Goal: Navigation & Orientation: Find specific page/section

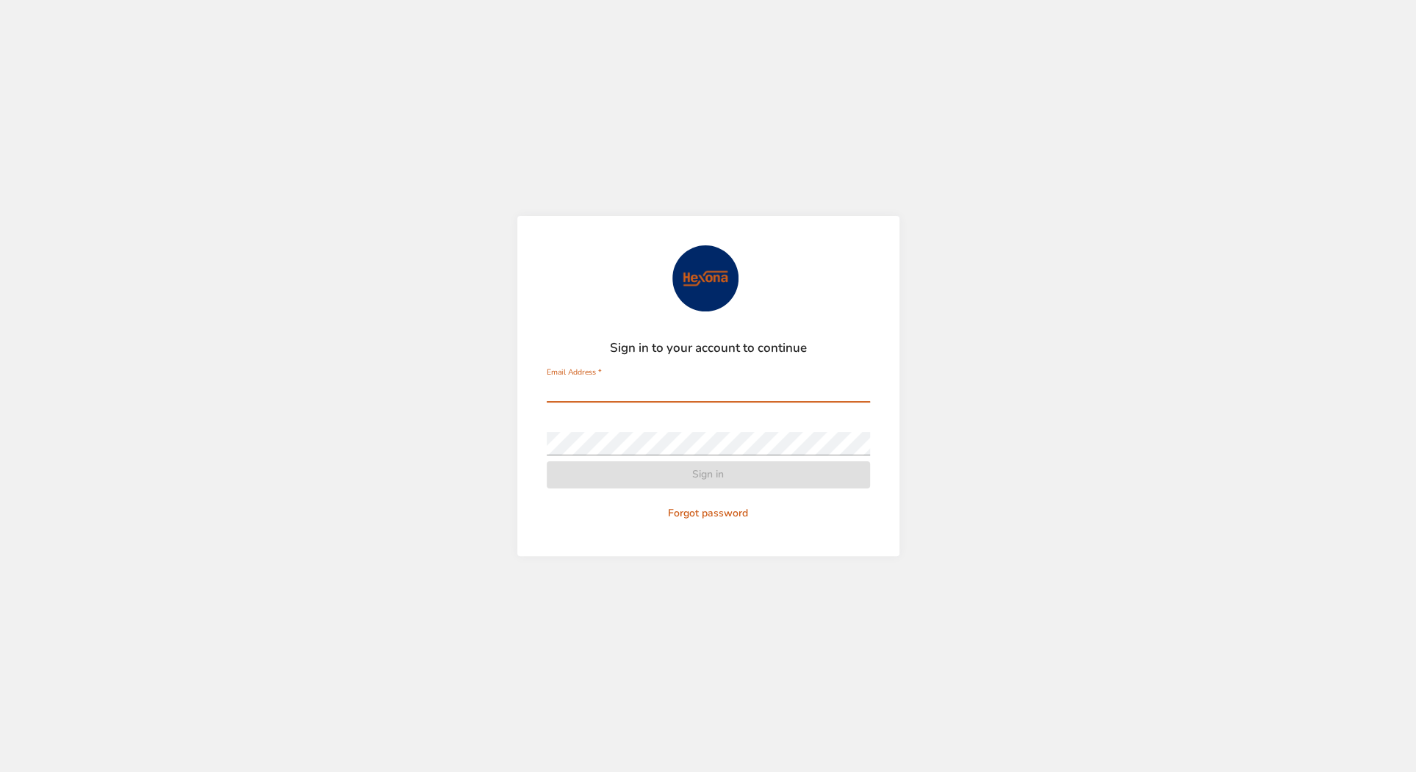
click at [570, 384] on input "Email Address   *" at bounding box center [708, 391] width 323 height 24
type input "**********"
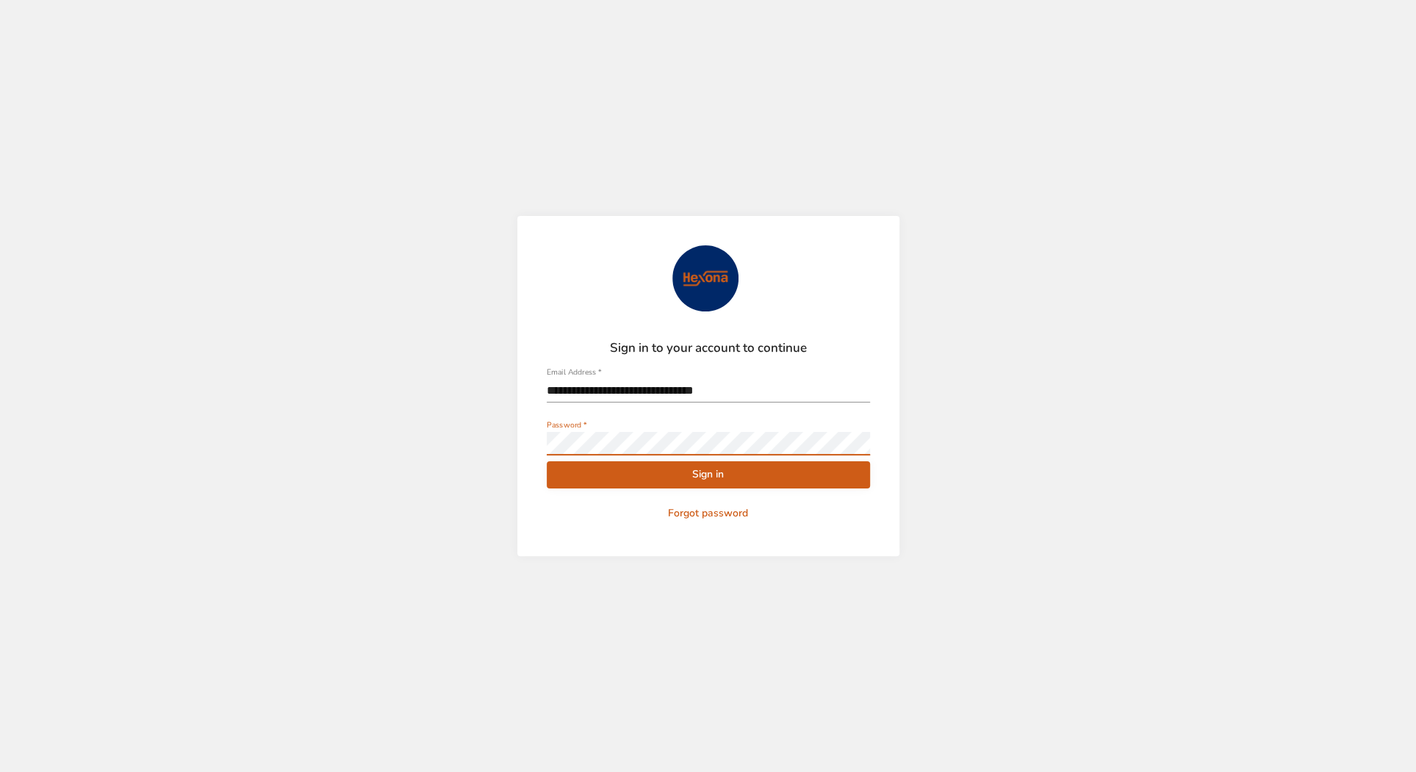
click at [547, 462] on button "Sign in" at bounding box center [708, 475] width 323 height 27
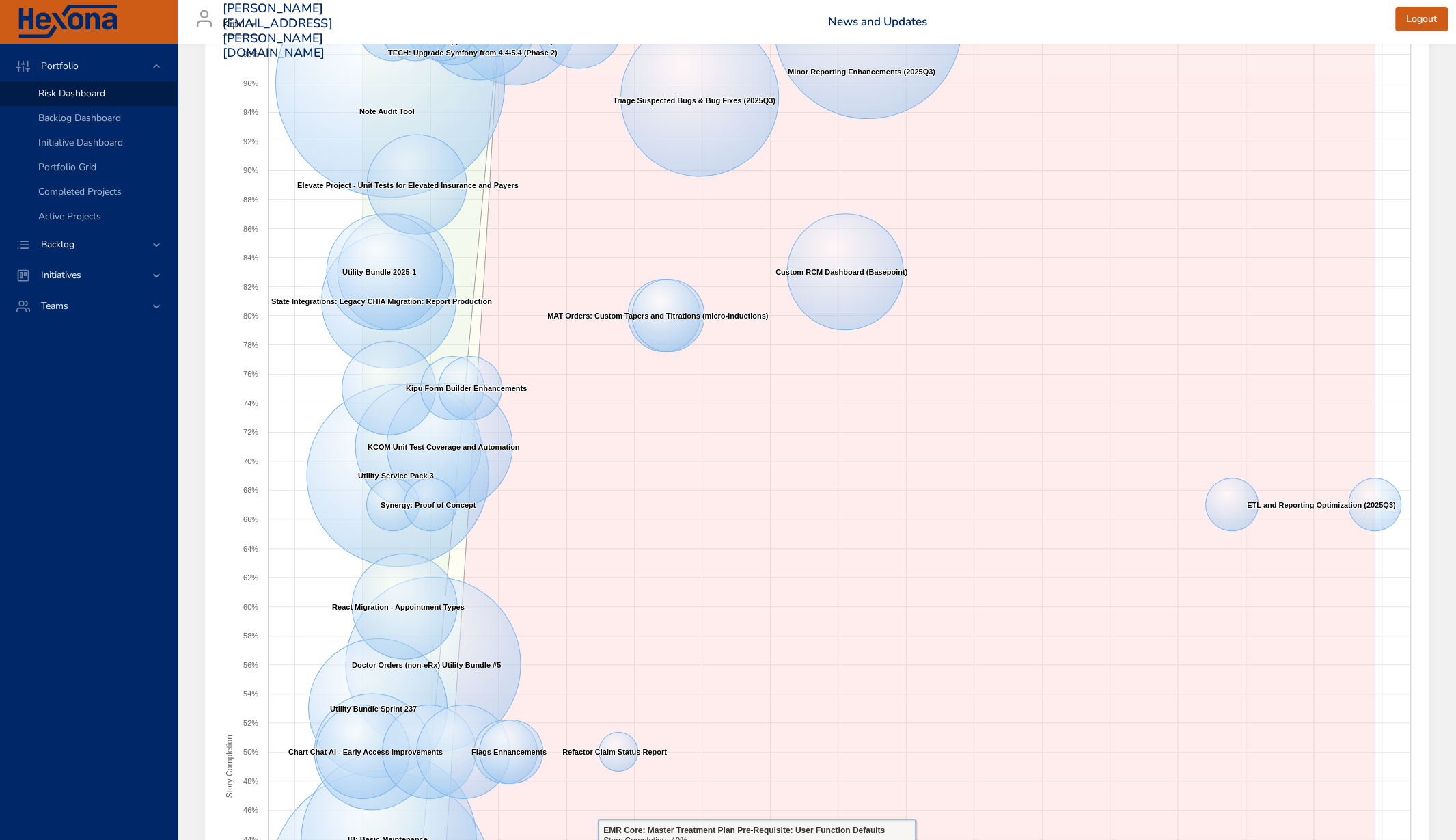
scroll to position [23, 0]
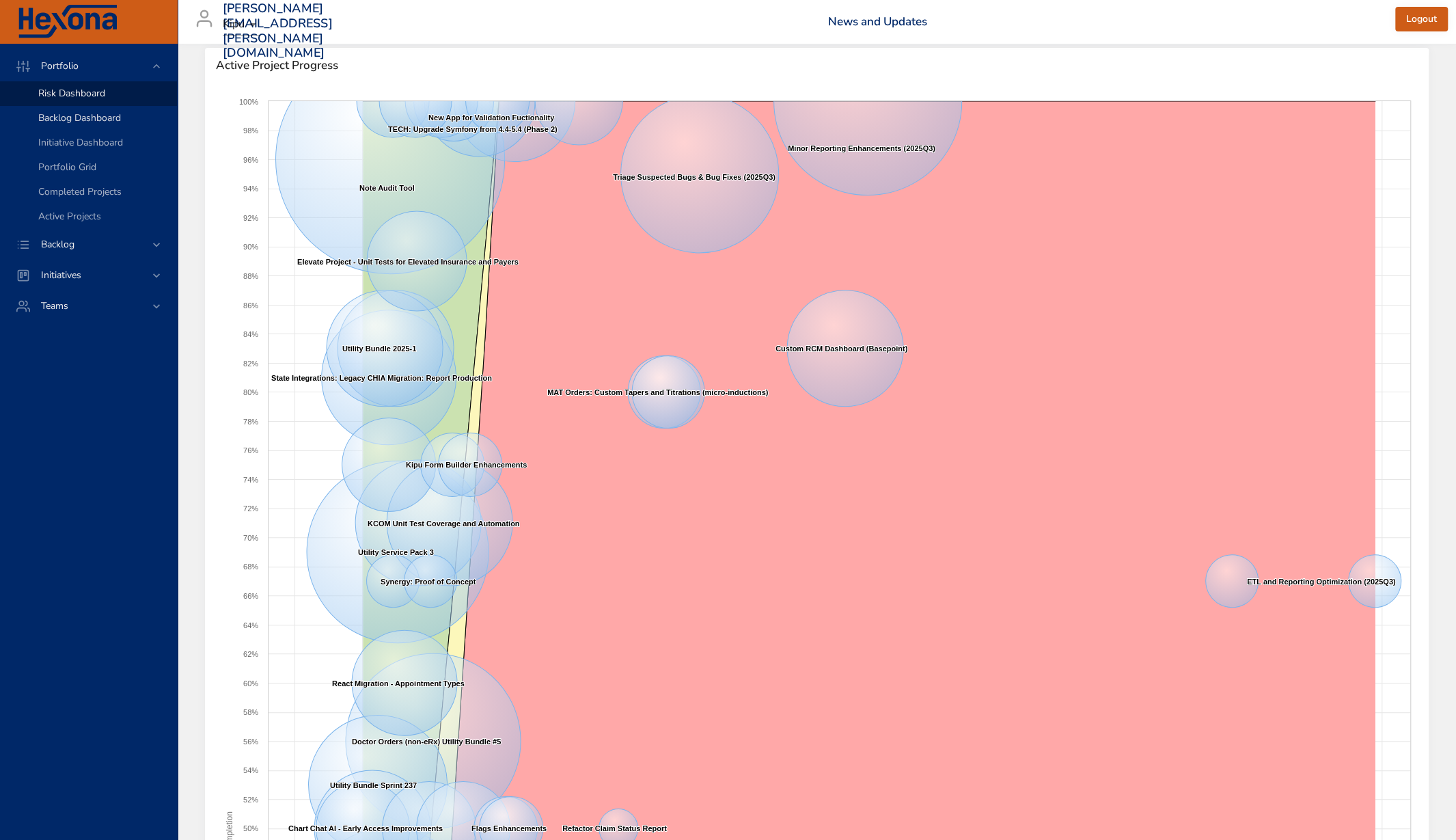
click at [48, 117] on span "Backlog Dashboard" at bounding box center [79, 118] width 83 height 13
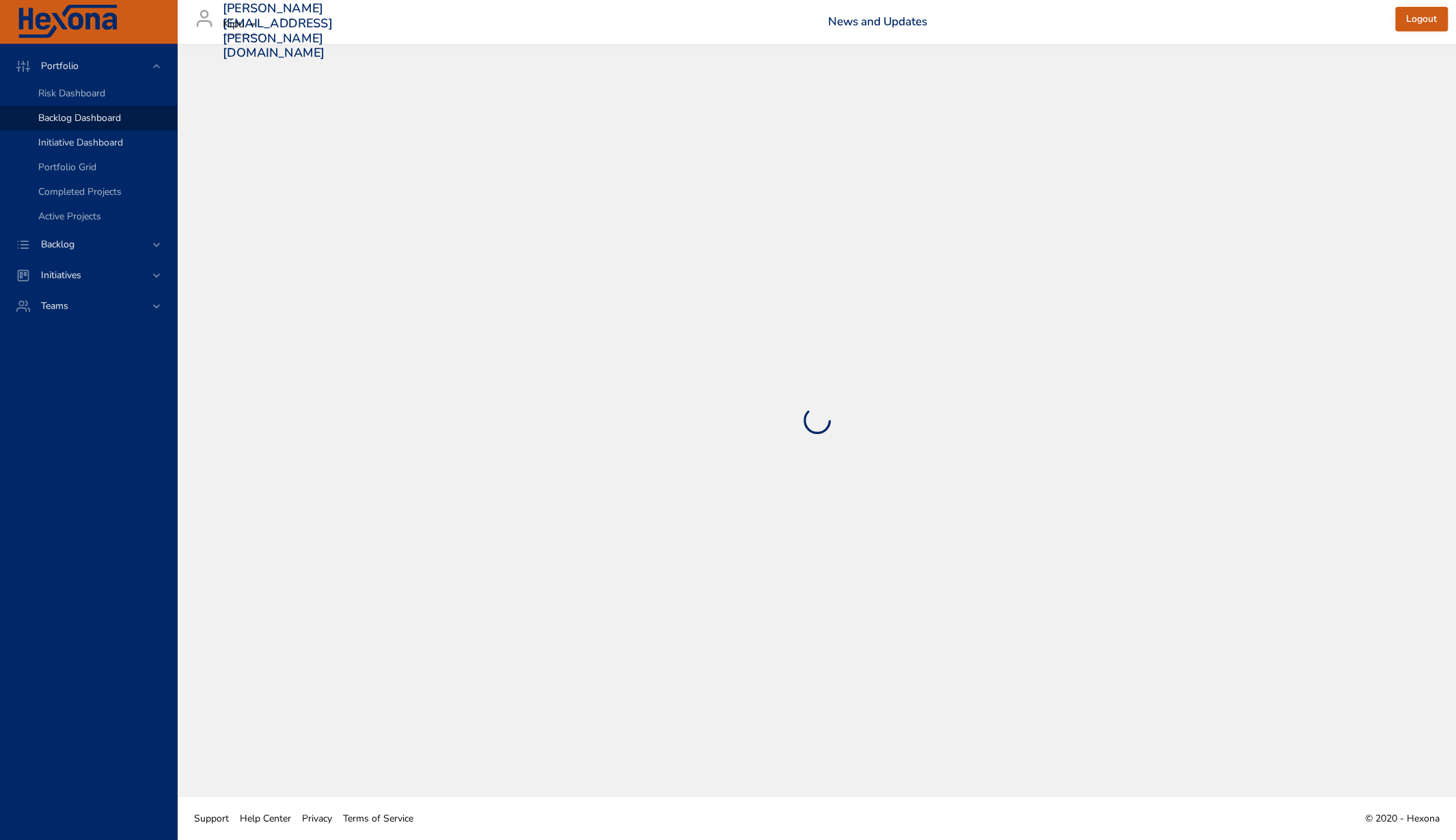
click at [56, 140] on span "Initiative Dashboard" at bounding box center [80, 142] width 85 height 13
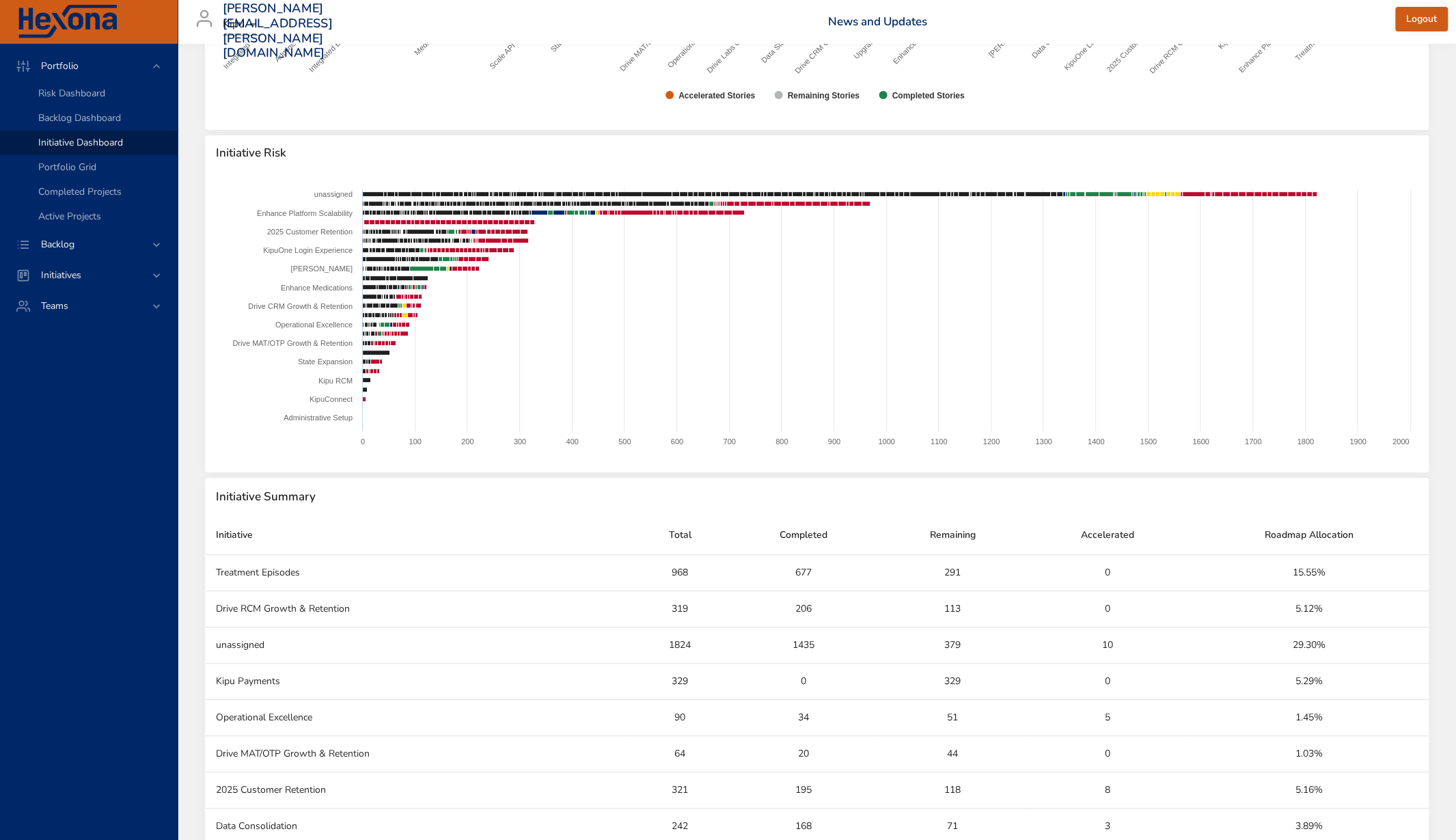
scroll to position [220, 0]
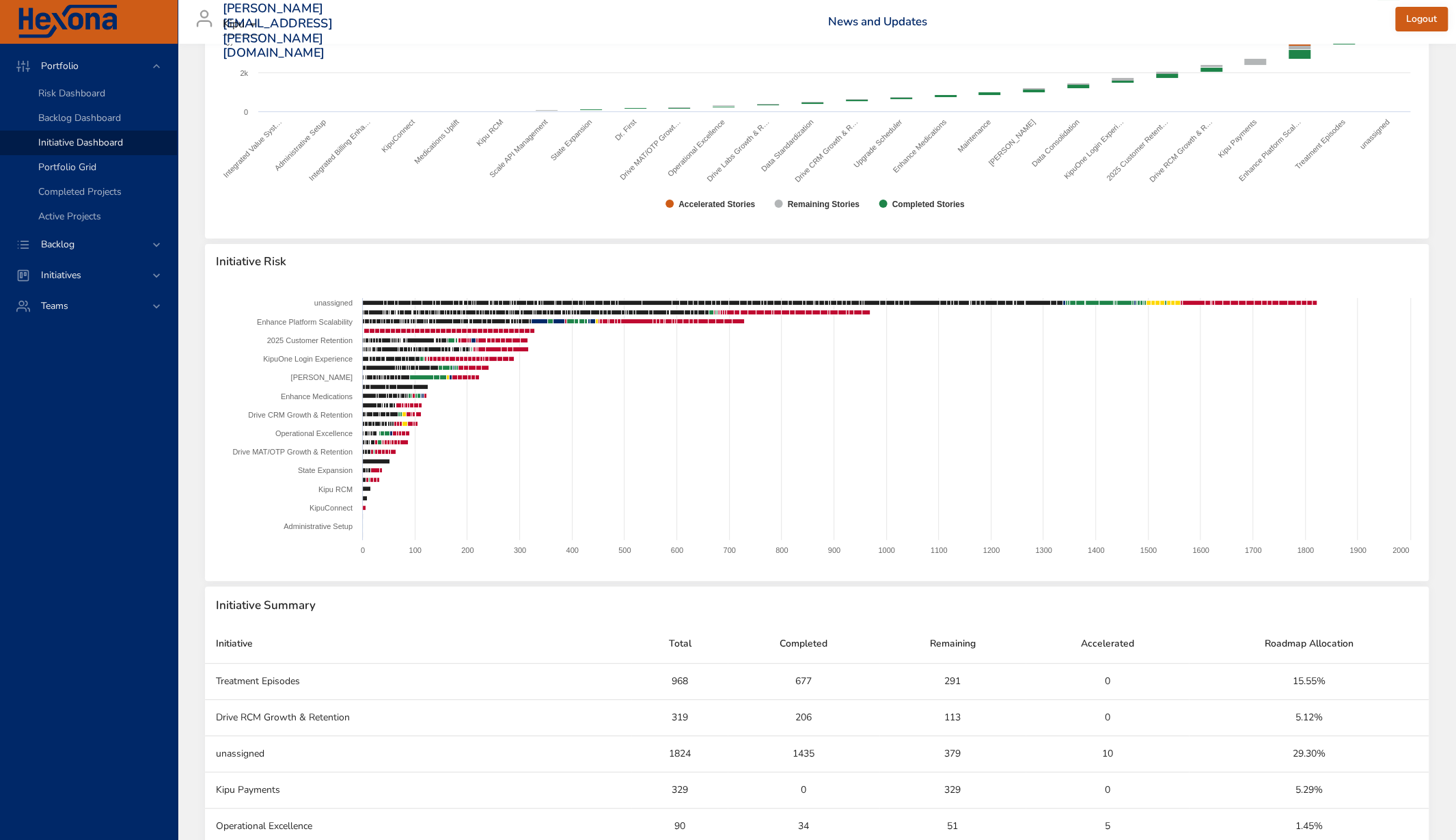
click at [48, 168] on span "Portfolio Grid" at bounding box center [67, 167] width 58 height 13
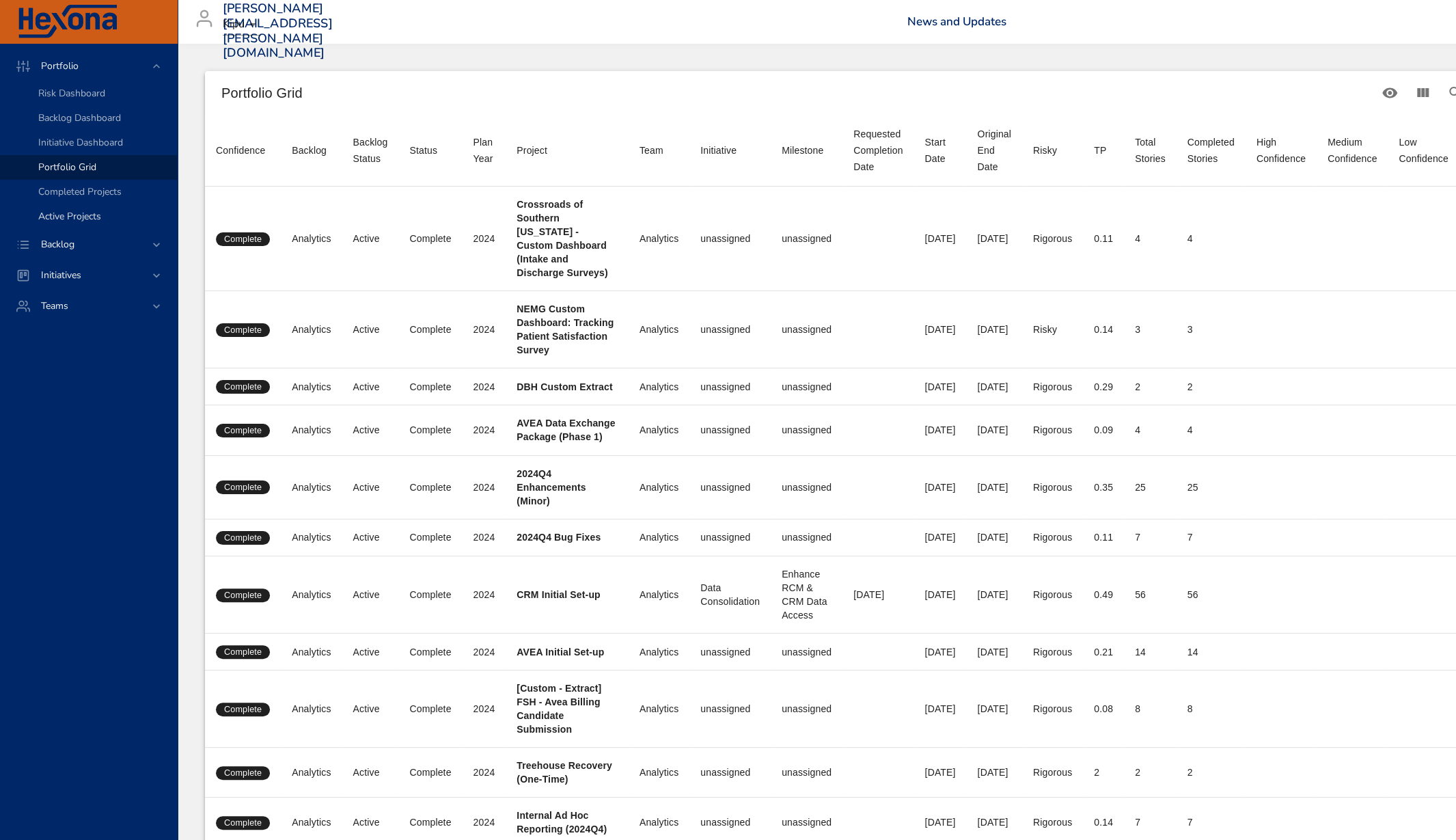
click at [59, 216] on span "Active Projects" at bounding box center [70, 217] width 63 height 13
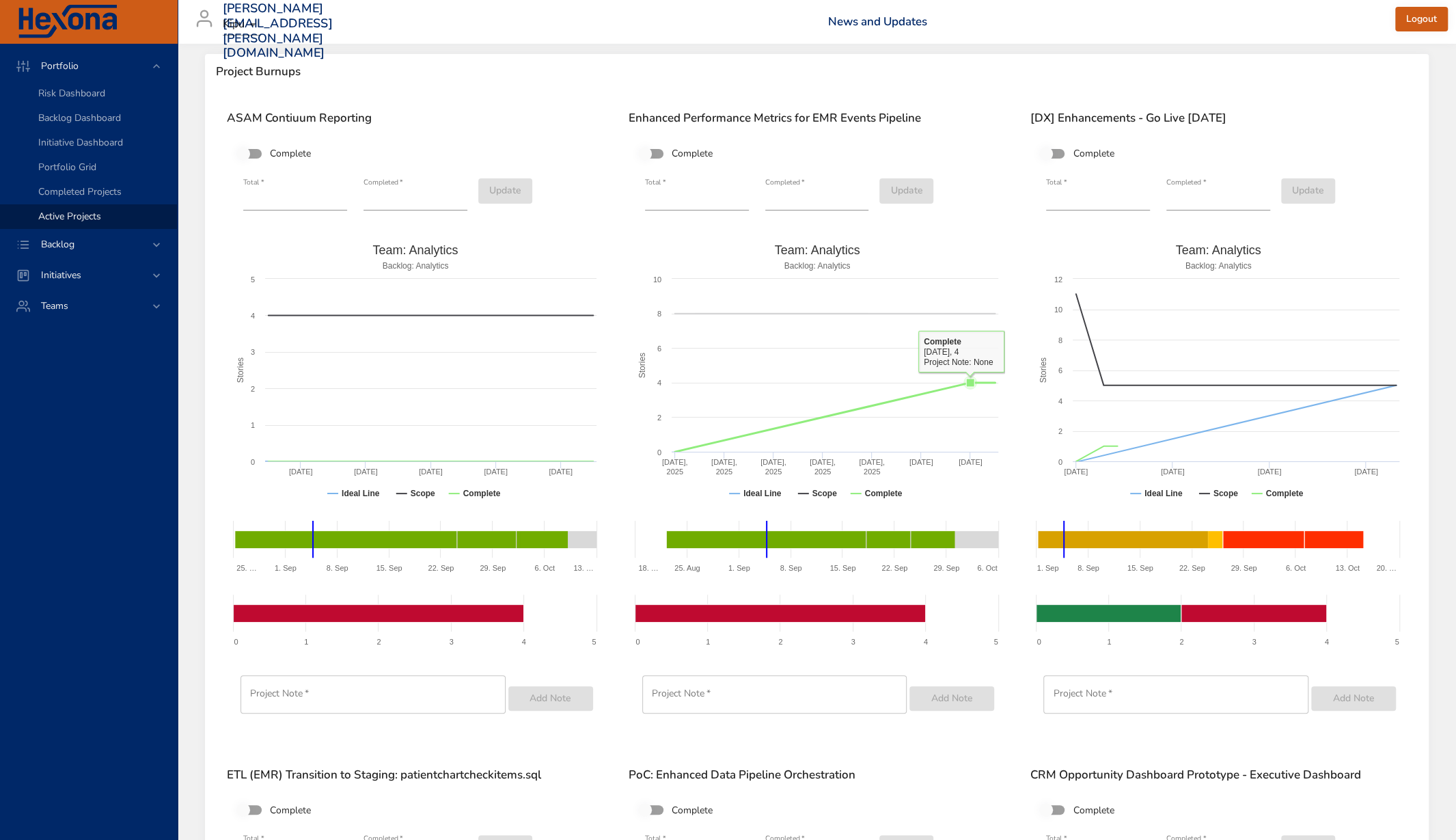
scroll to position [20, 0]
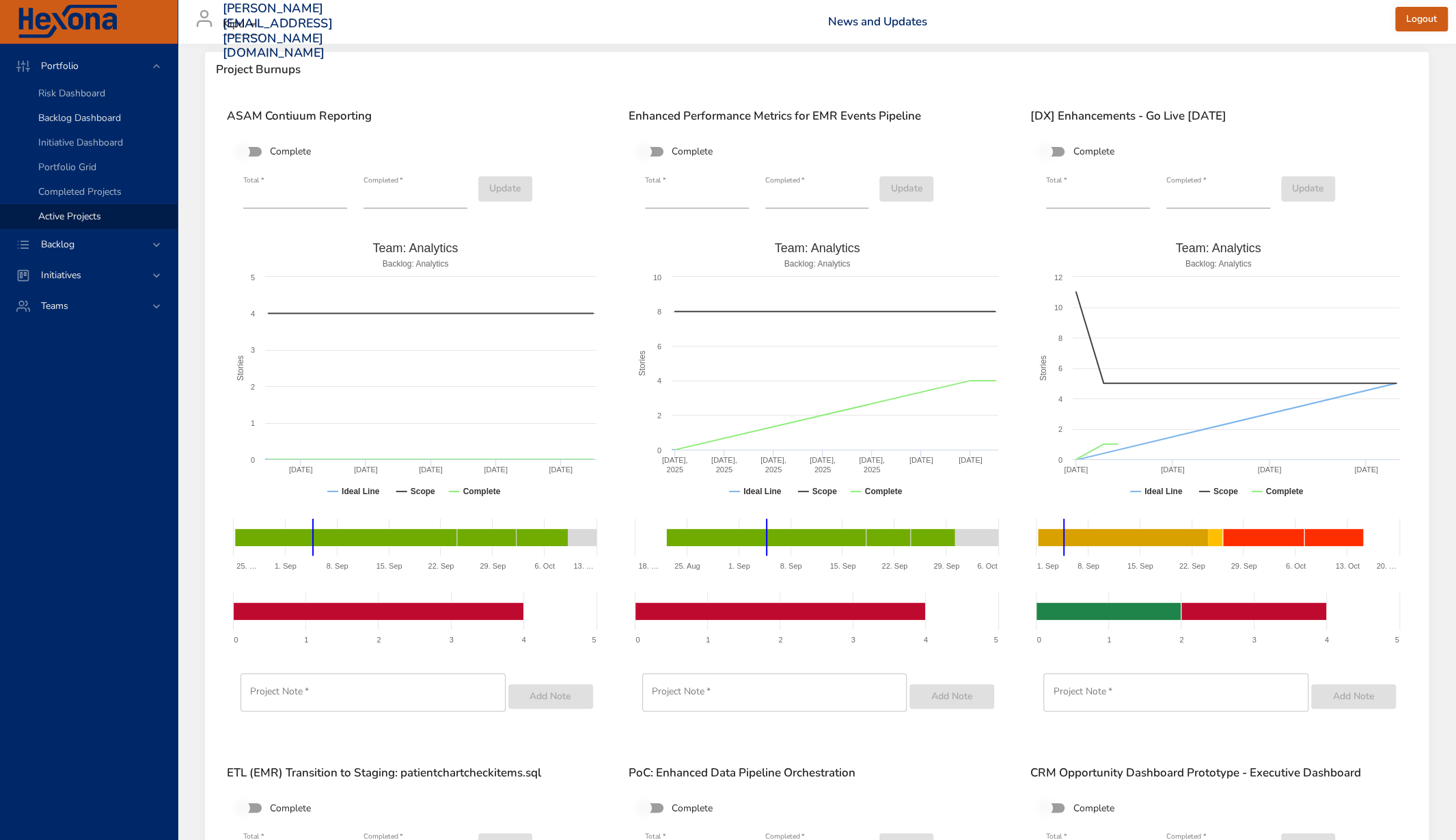
click at [99, 127] on link "Backlog Dashboard" at bounding box center [88, 118] width 177 height 24
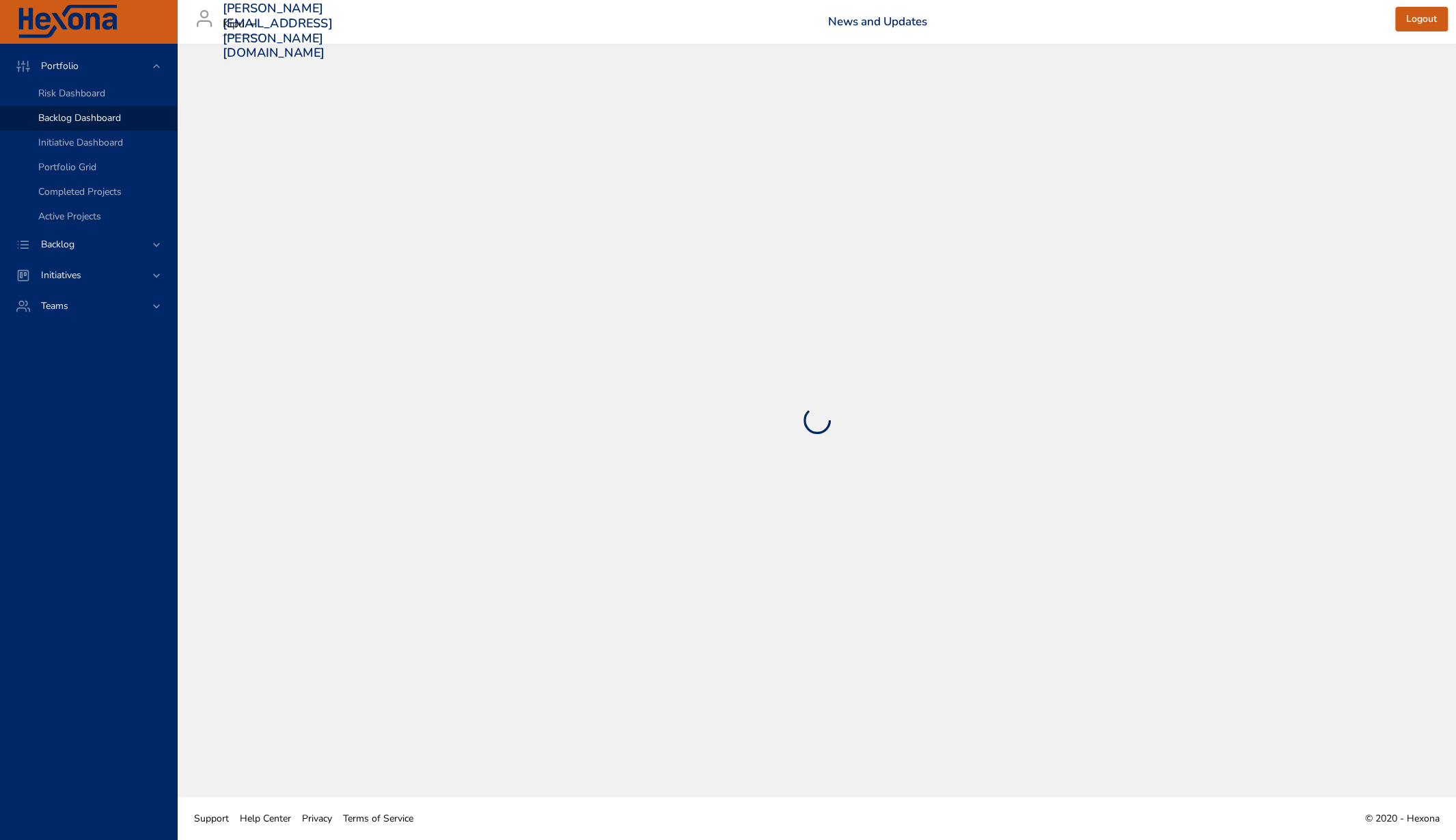
click at [244, 30] on body "Portfolio Risk Dashboard Backlog Dashboard Initiative Dashboard Portfolio Grid …" at bounding box center [728, 420] width 1456 height 840
click at [545, 41] on div at bounding box center [728, 420] width 1456 height 840
click at [495, 126] on div "Kipu" at bounding box center [728, 420] width 1456 height 840
select select "***"
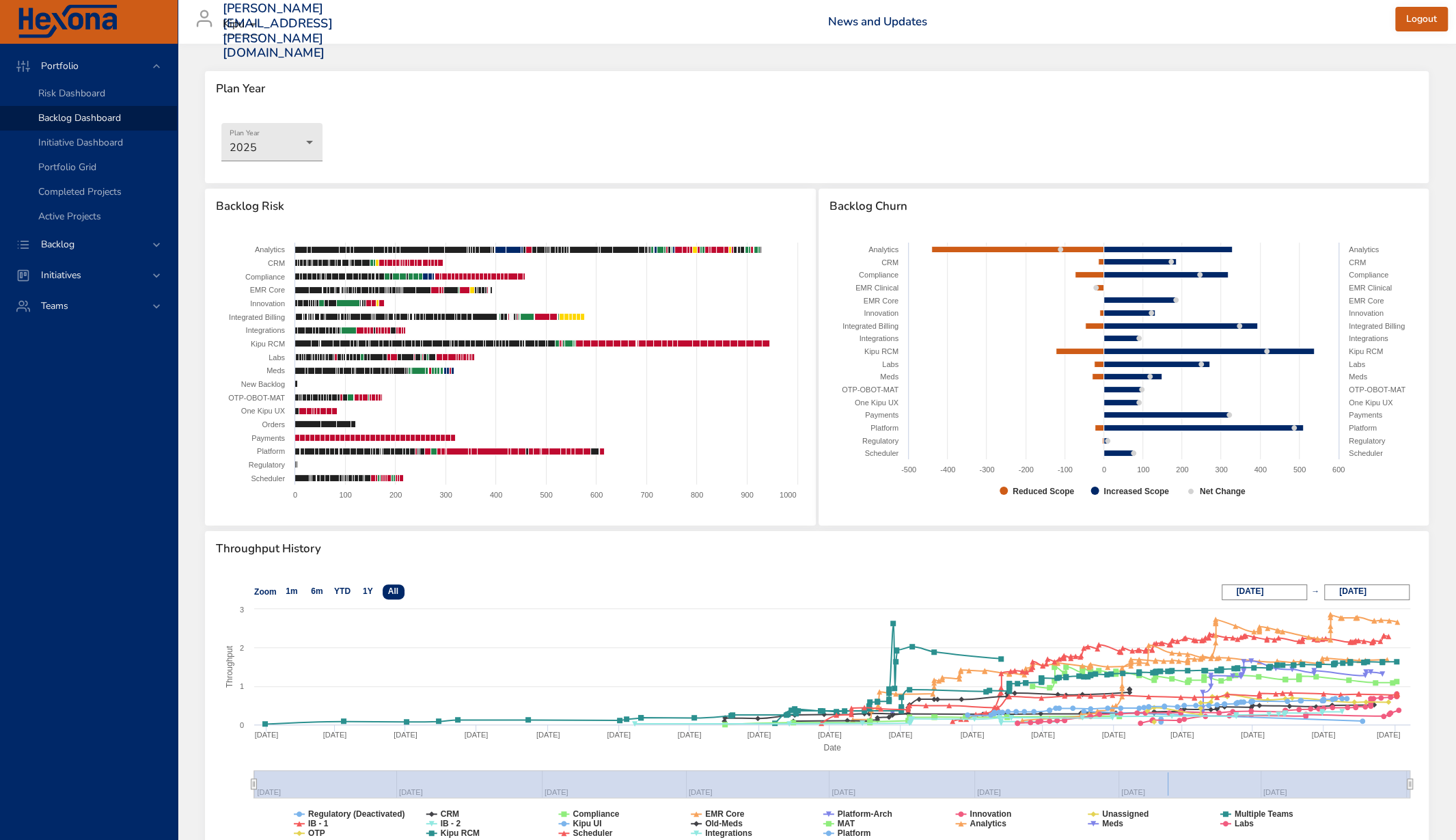
click at [339, 156] on div "Plan Year 2025" at bounding box center [816, 145] width 1224 height 76
click at [302, 152] on body "Portfolio Risk Dashboard Backlog Dashboard Initiative Dashboard Portfolio Grid …" at bounding box center [728, 420] width 1456 height 840
click at [406, 175] on div at bounding box center [728, 420] width 1456 height 840
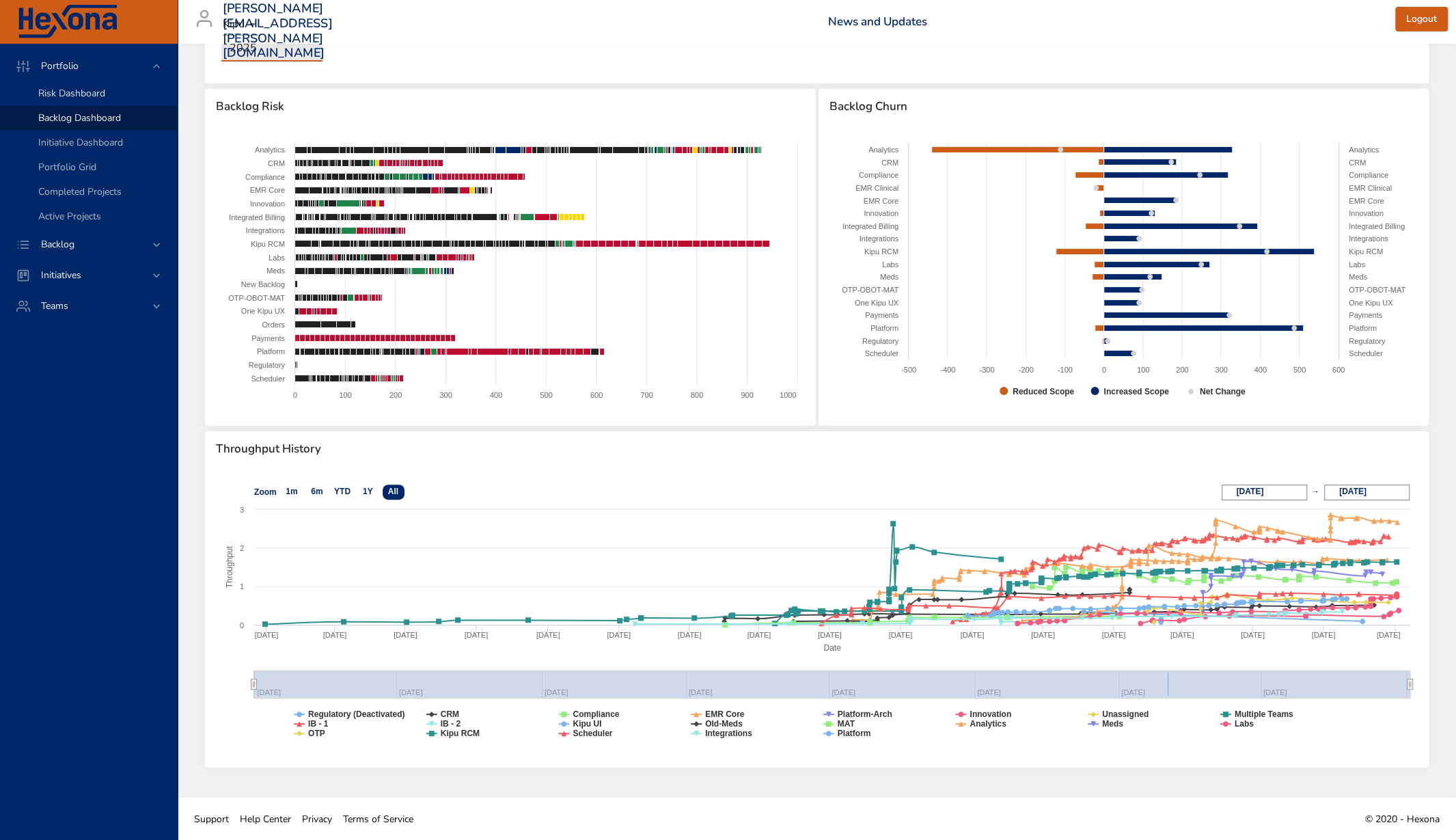
click at [80, 91] on span "Risk Dashboard" at bounding box center [72, 93] width 67 height 13
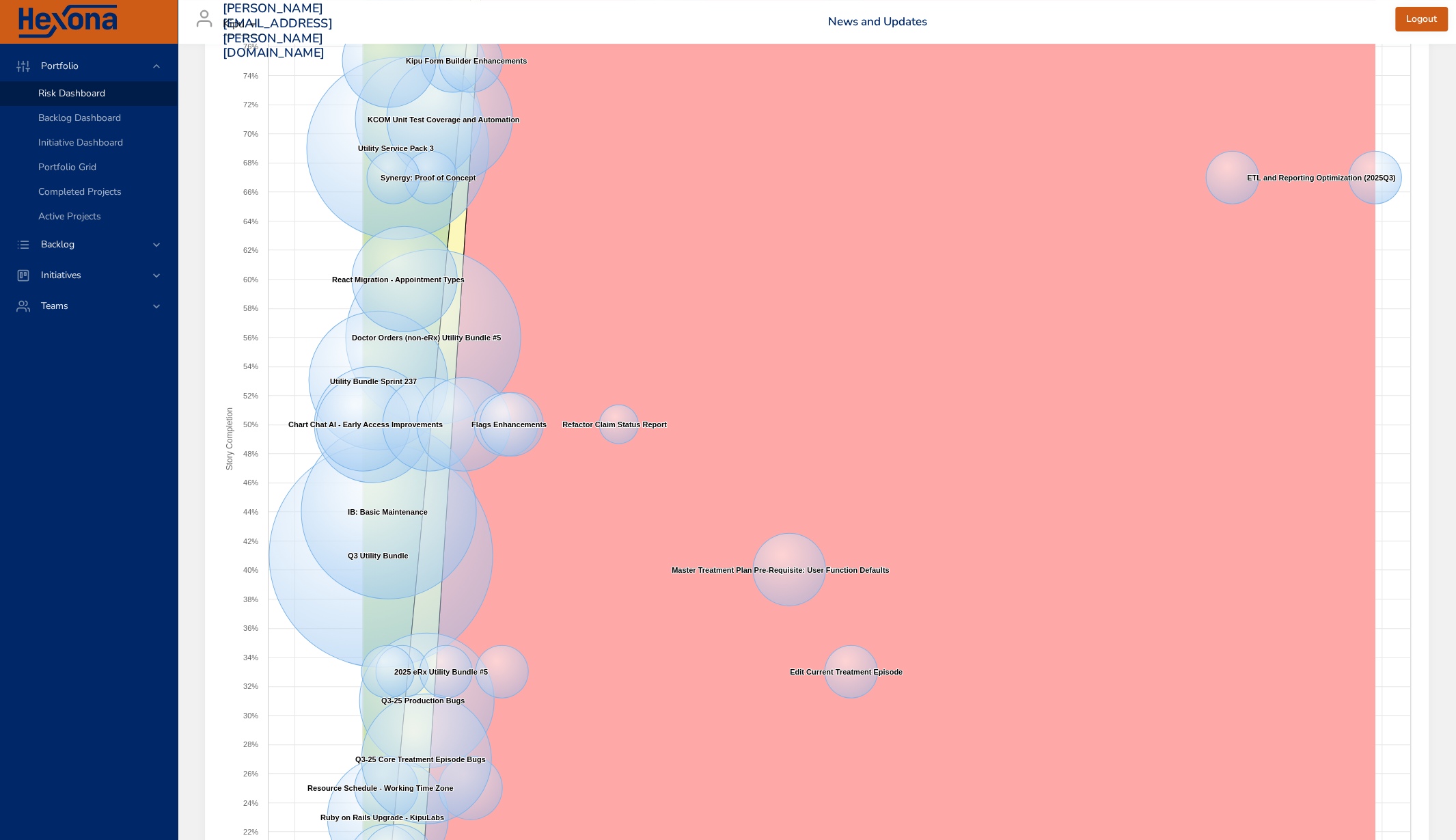
scroll to position [390, 0]
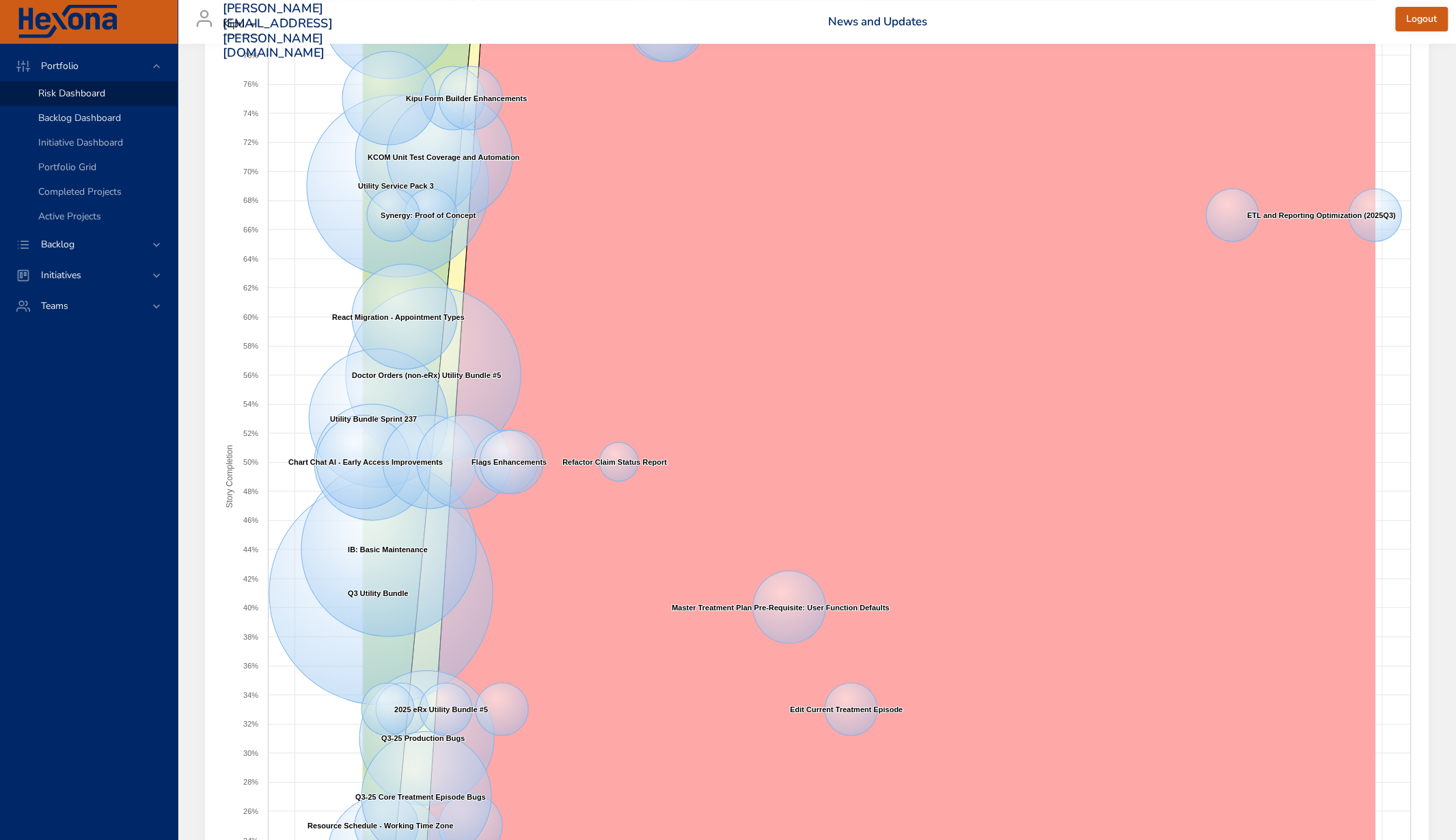
click at [57, 123] on span "Backlog Dashboard" at bounding box center [79, 118] width 83 height 13
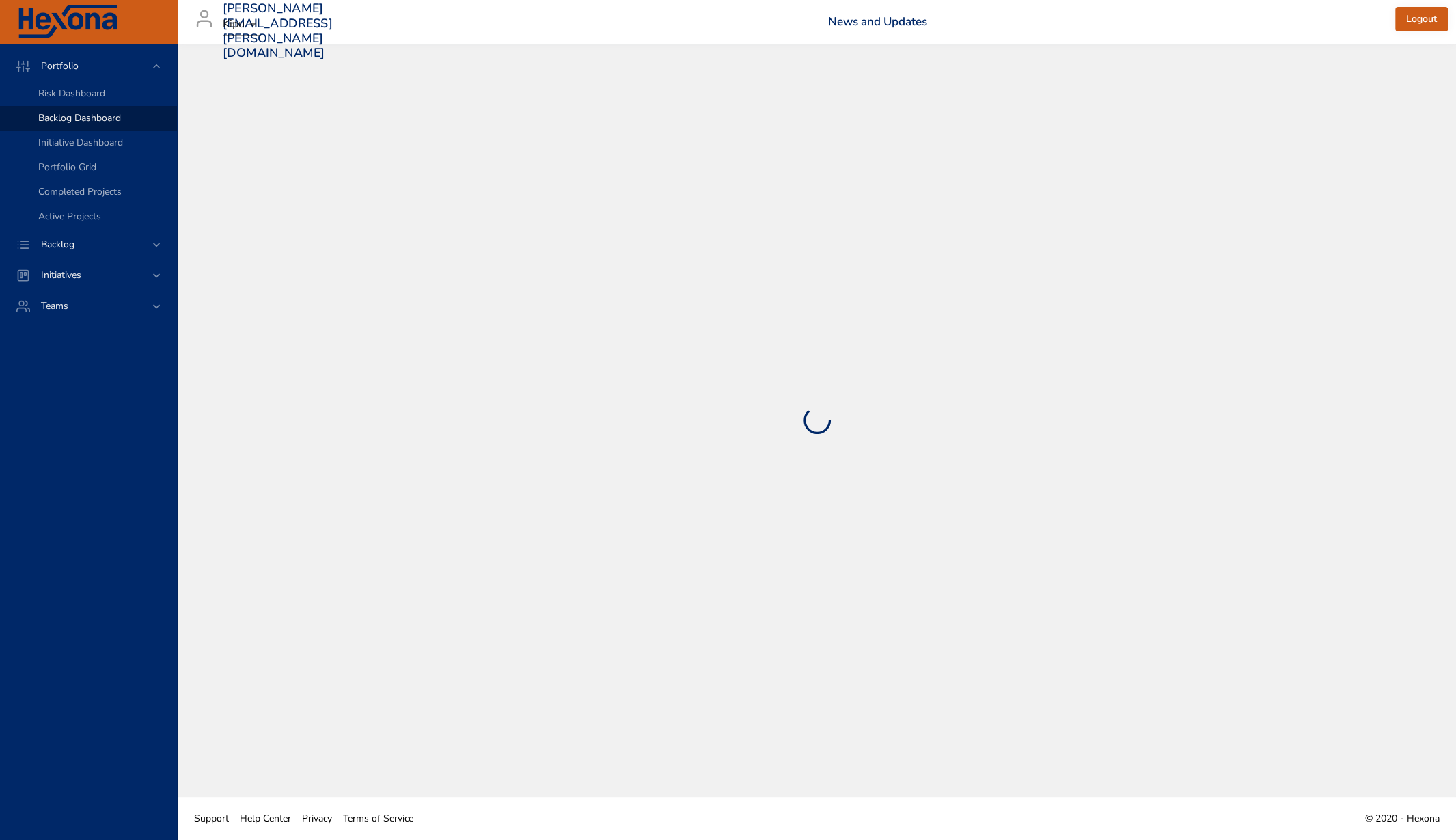
select select "***"
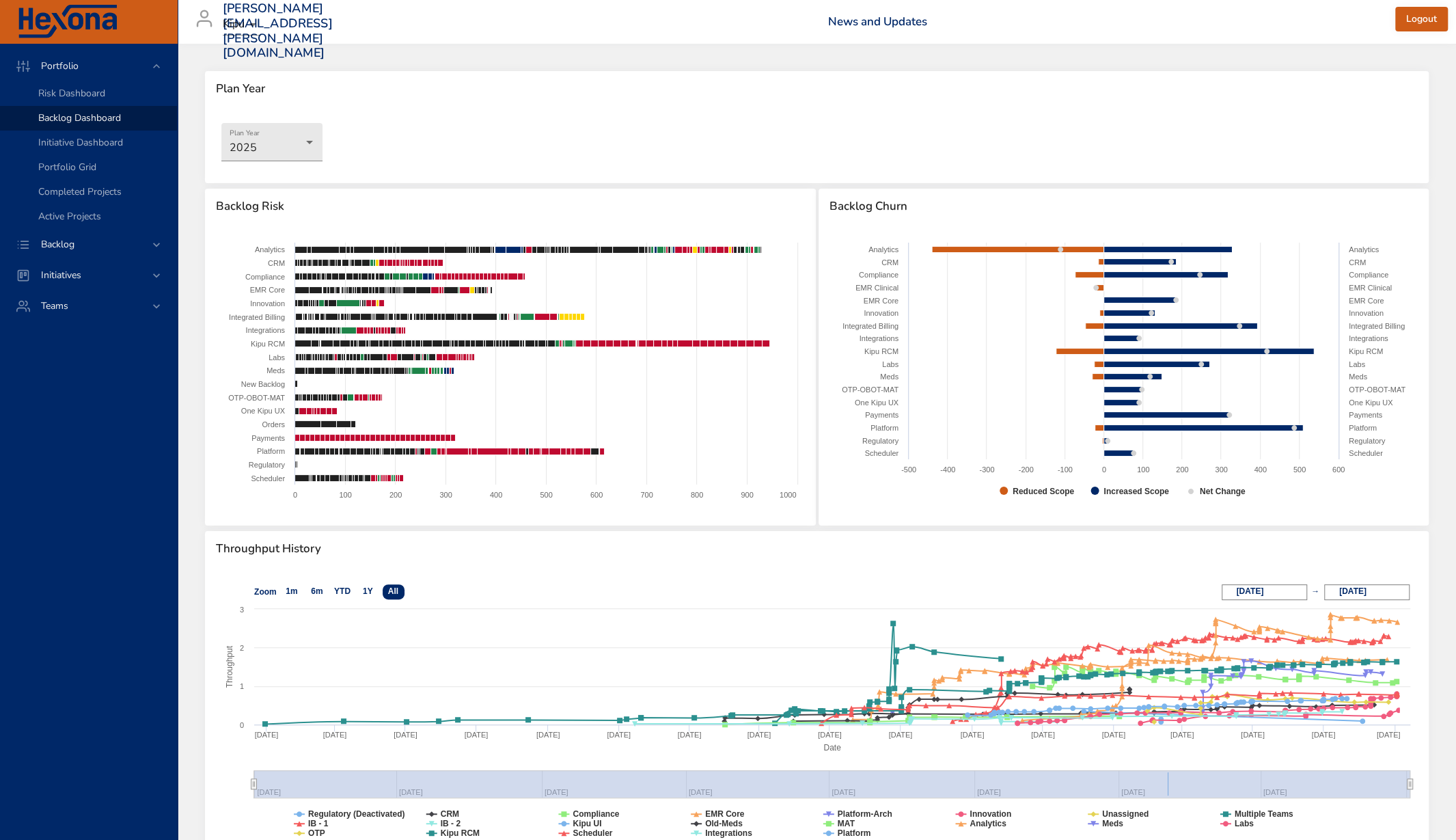
scroll to position [100, 0]
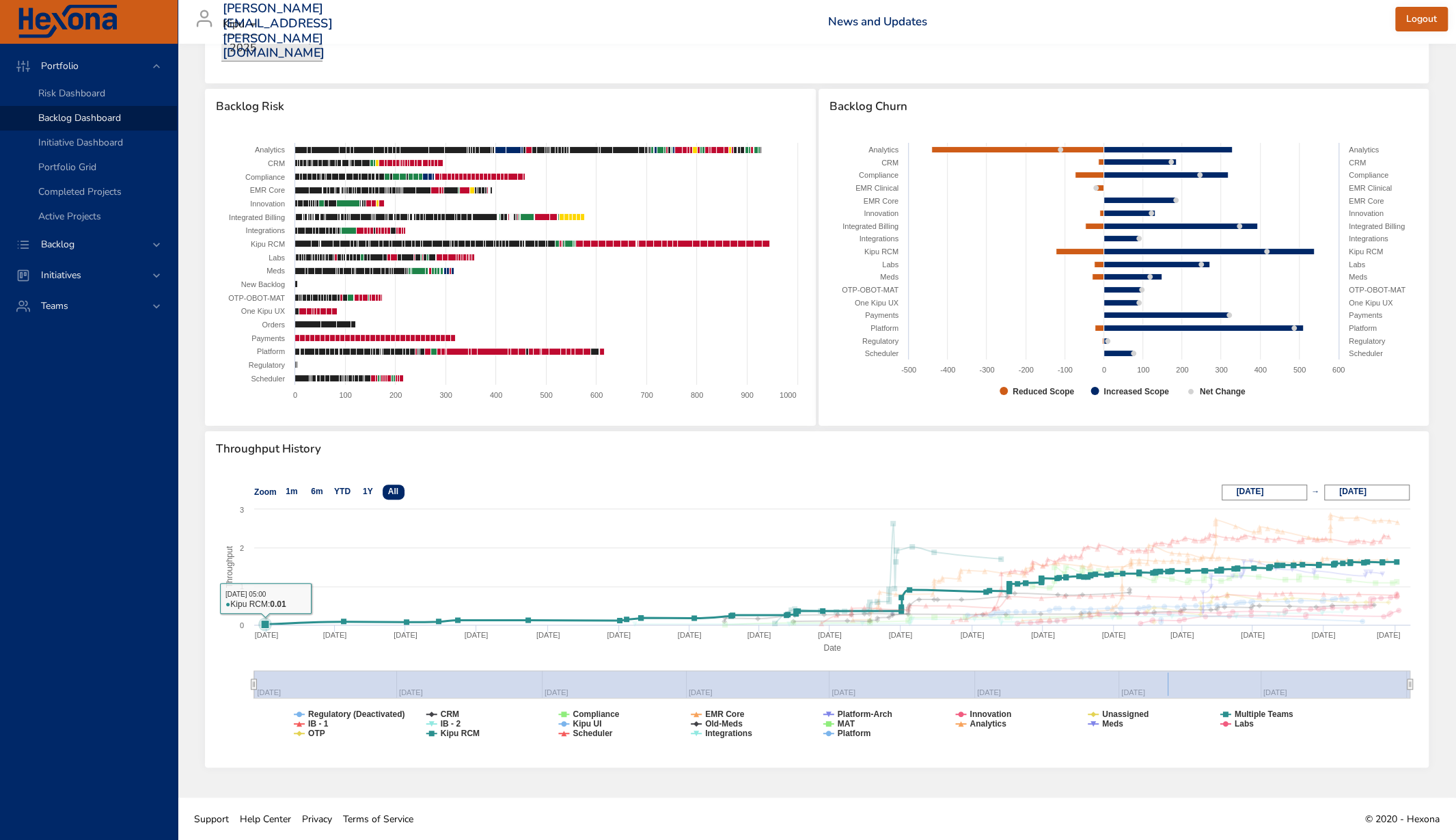
click at [298, 494] on text "1m" at bounding box center [291, 491] width 11 height 9
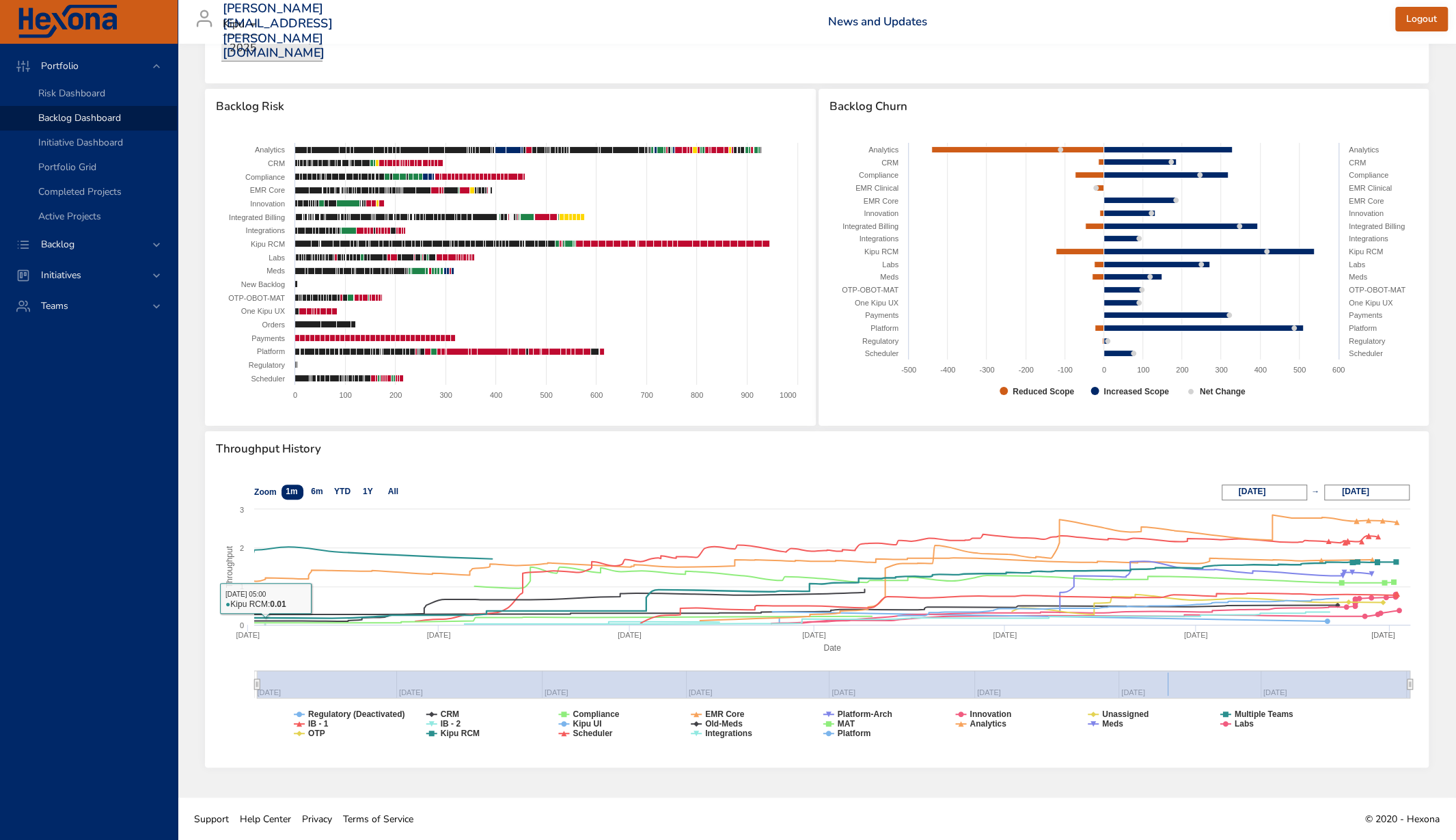
select select "**"
type input "**********"
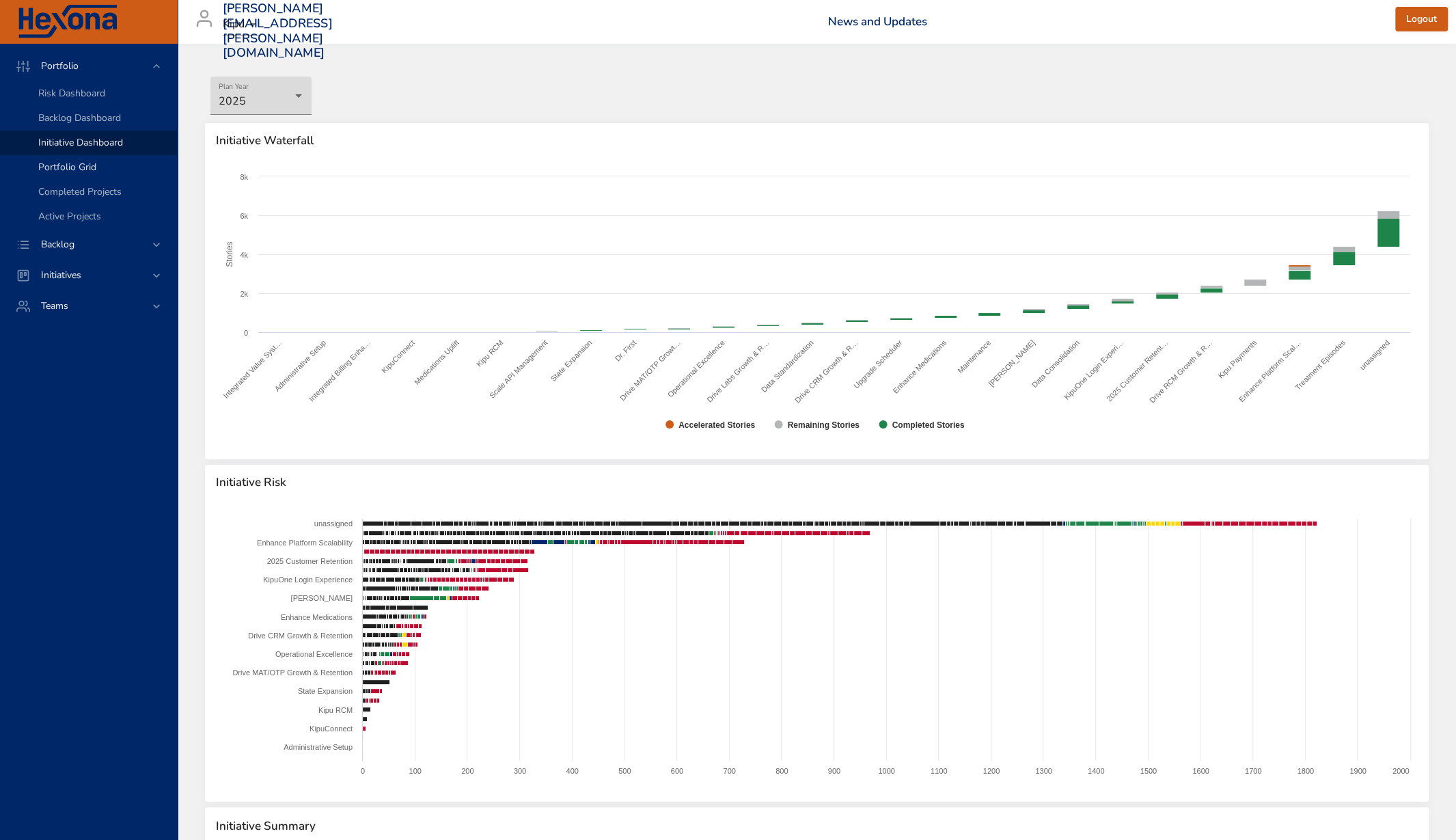
click at [46, 163] on span "Portfolio Grid" at bounding box center [67, 167] width 58 height 13
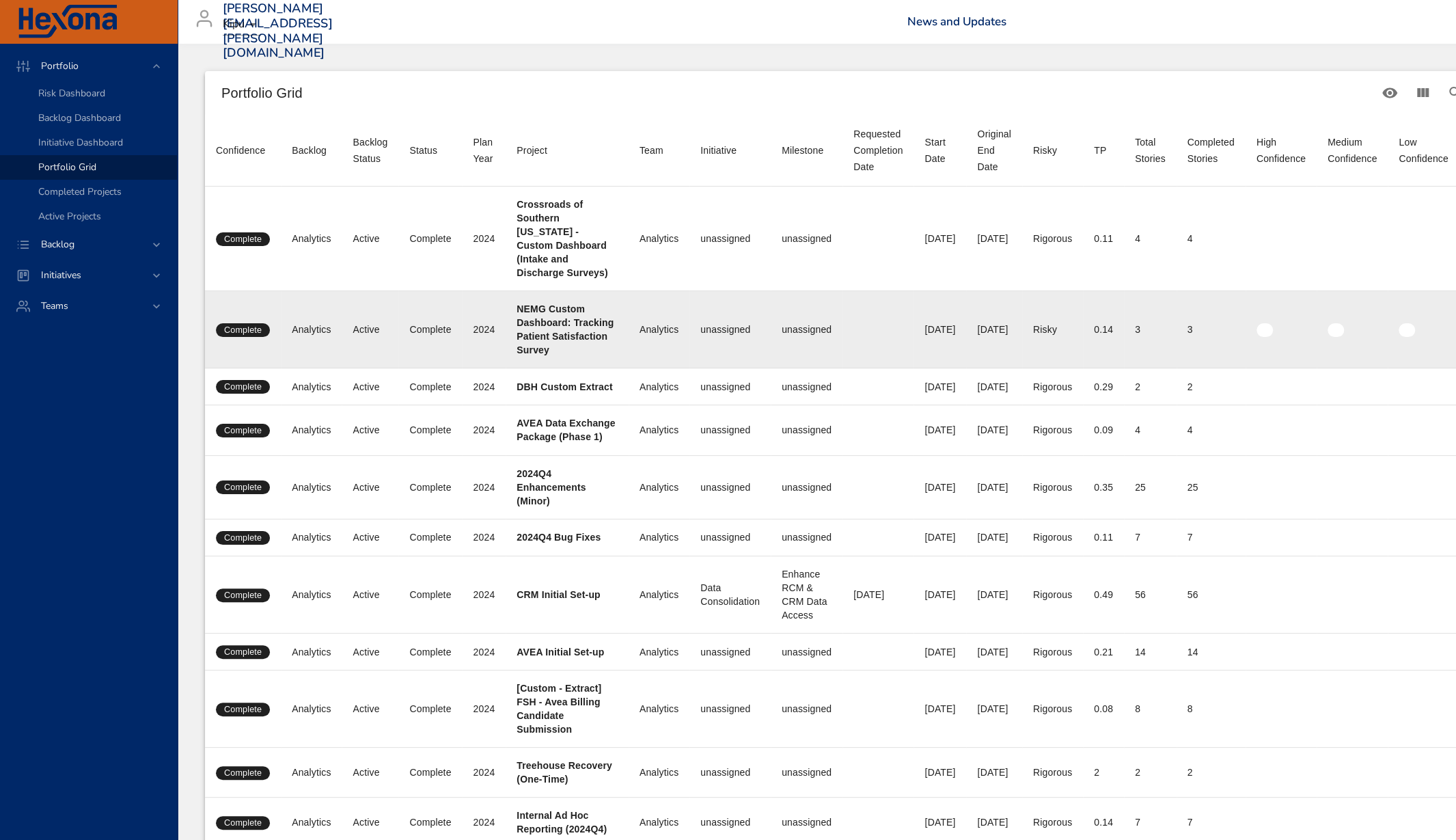
scroll to position [324, 0]
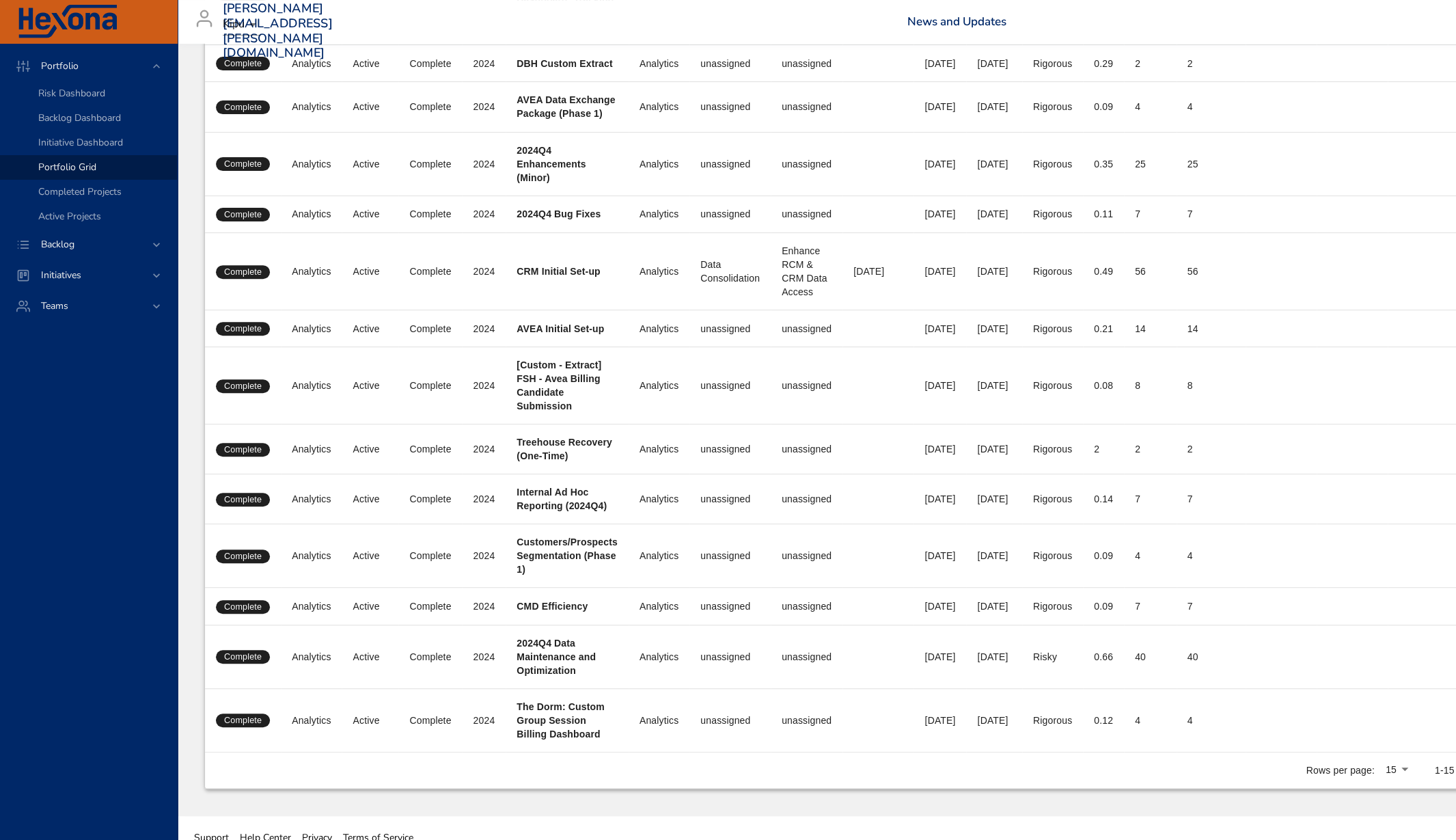
click at [1426, 517] on body "Portfolio Risk Dashboard Backlog Dashboard Initiative Dashboard Portfolio Grid …" at bounding box center [728, 96] width 1456 height 840
click at [1417, 775] on li "100" at bounding box center [1424, 777] width 40 height 24
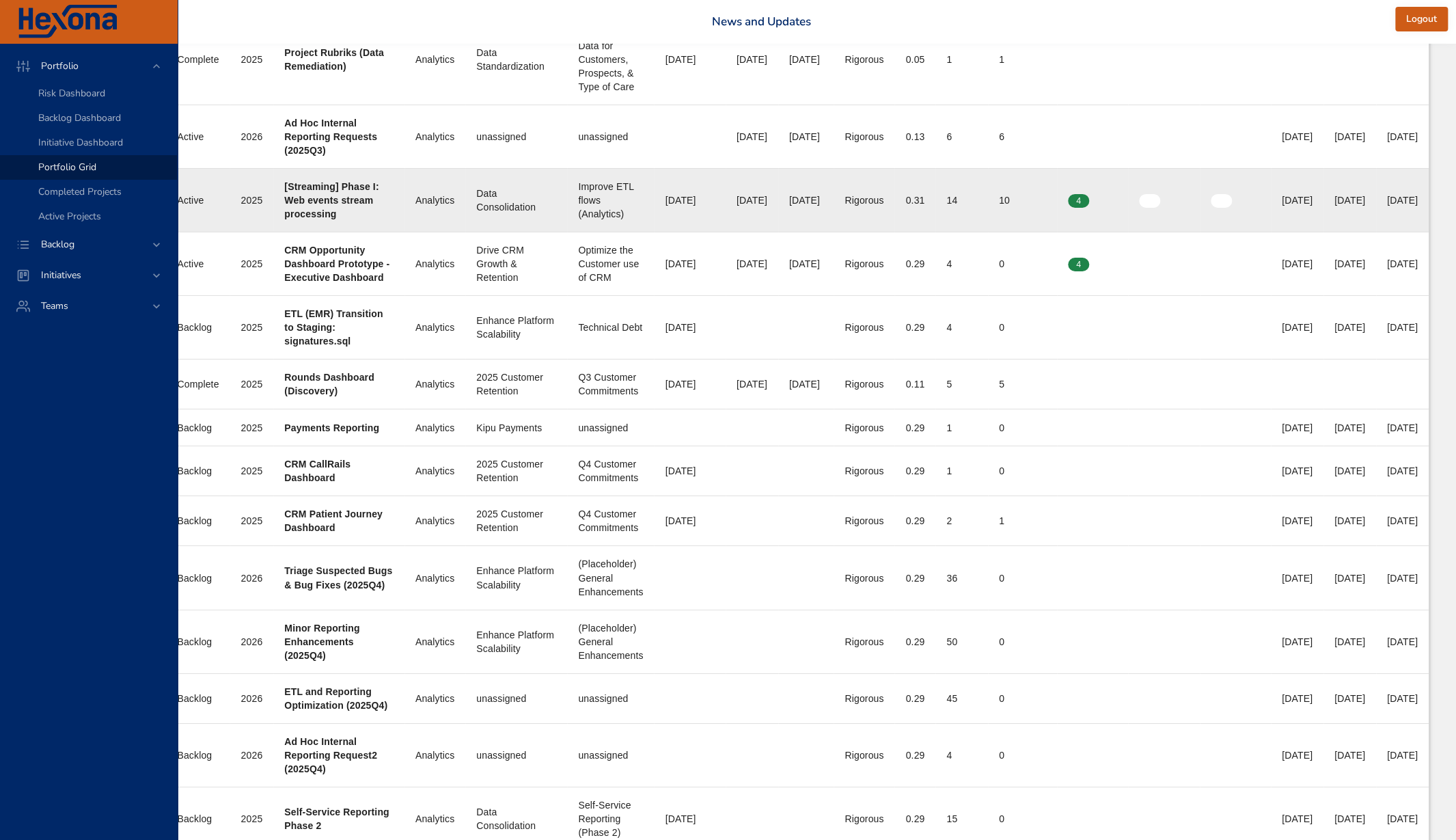
scroll to position [5605, 308]
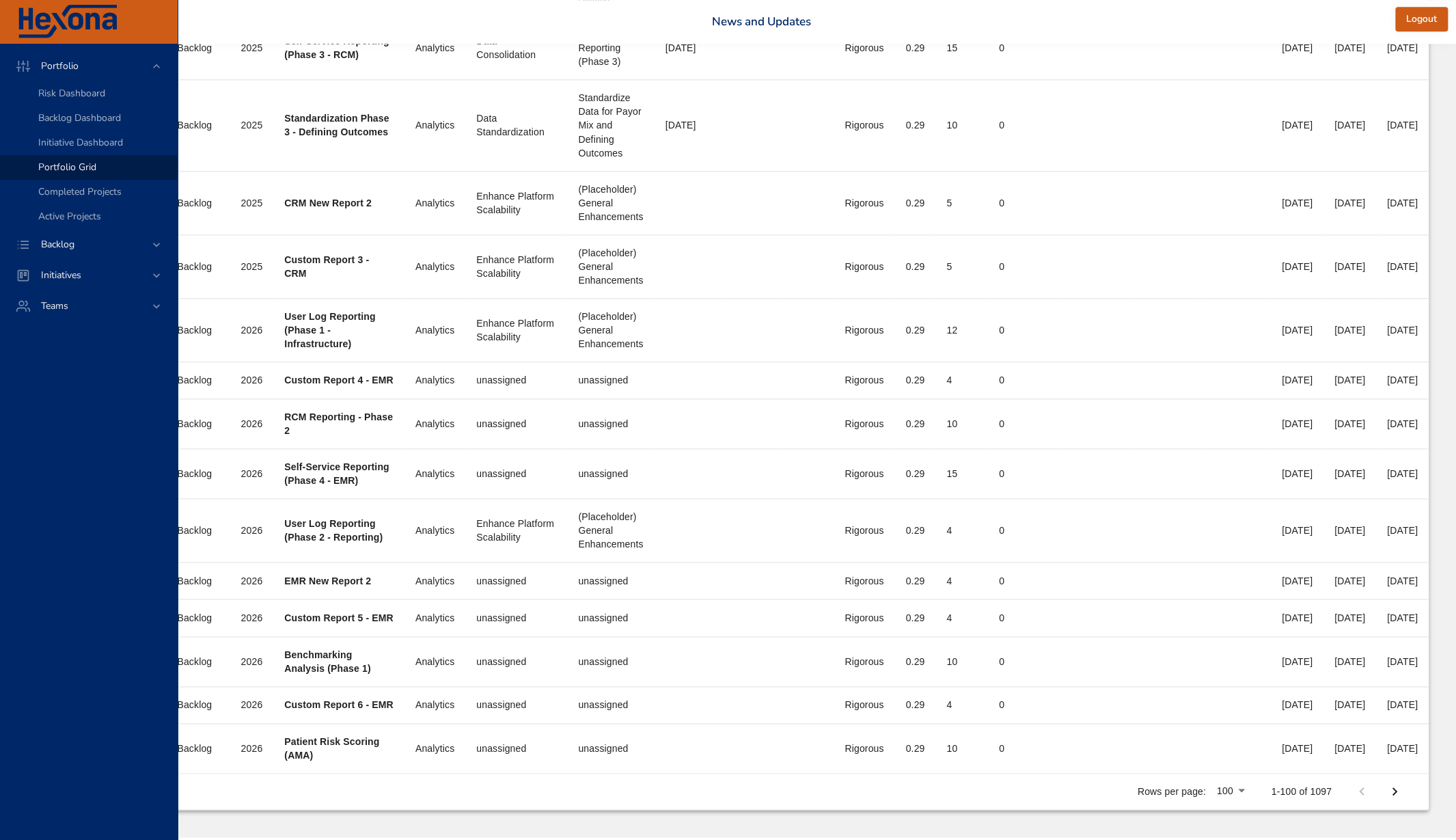
click at [1401, 750] on div at bounding box center [728, 420] width 1456 height 840
click at [1391, 783] on icon "Next Page" at bounding box center [1395, 792] width 17 height 17
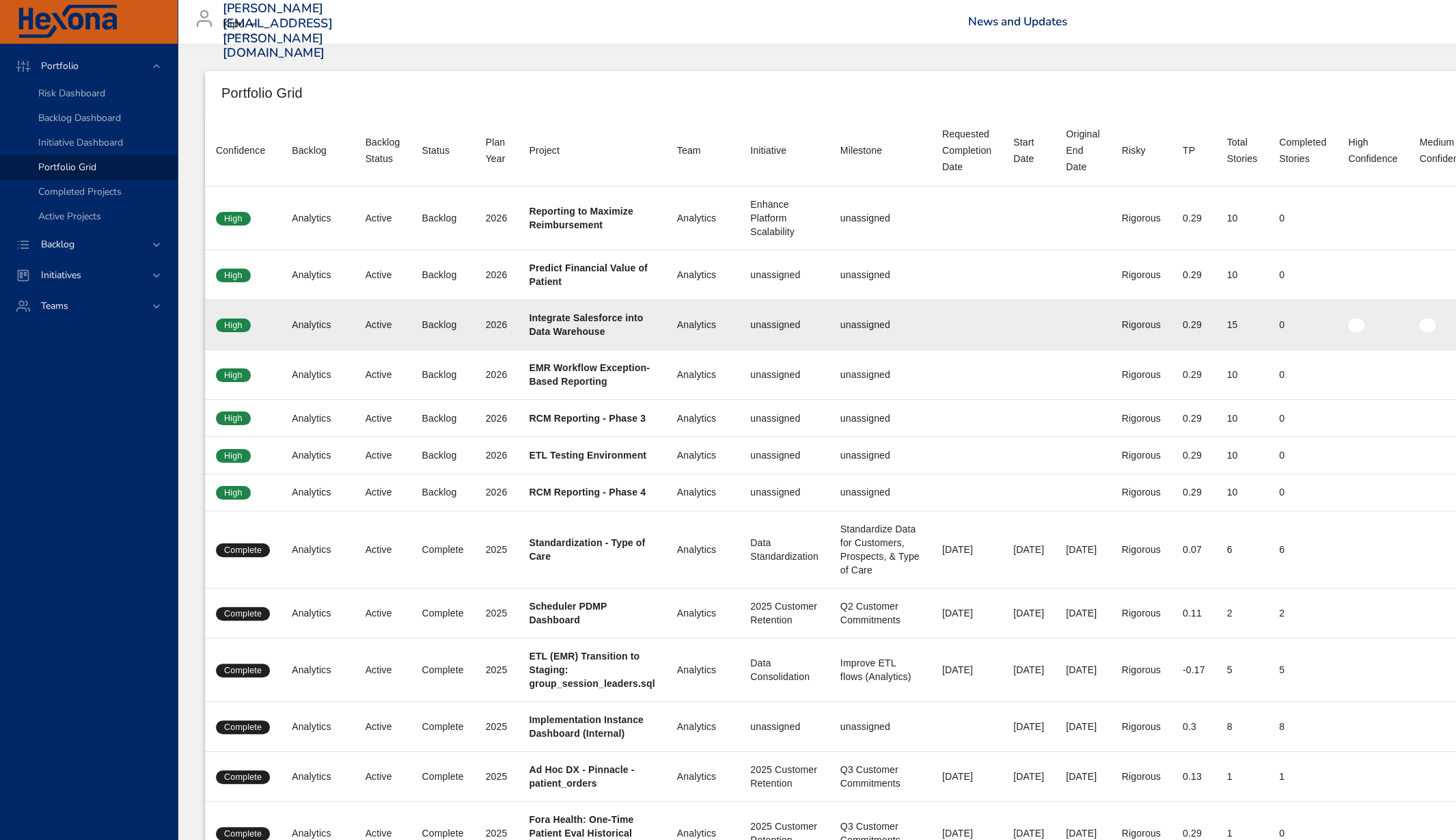
scroll to position [0, 354]
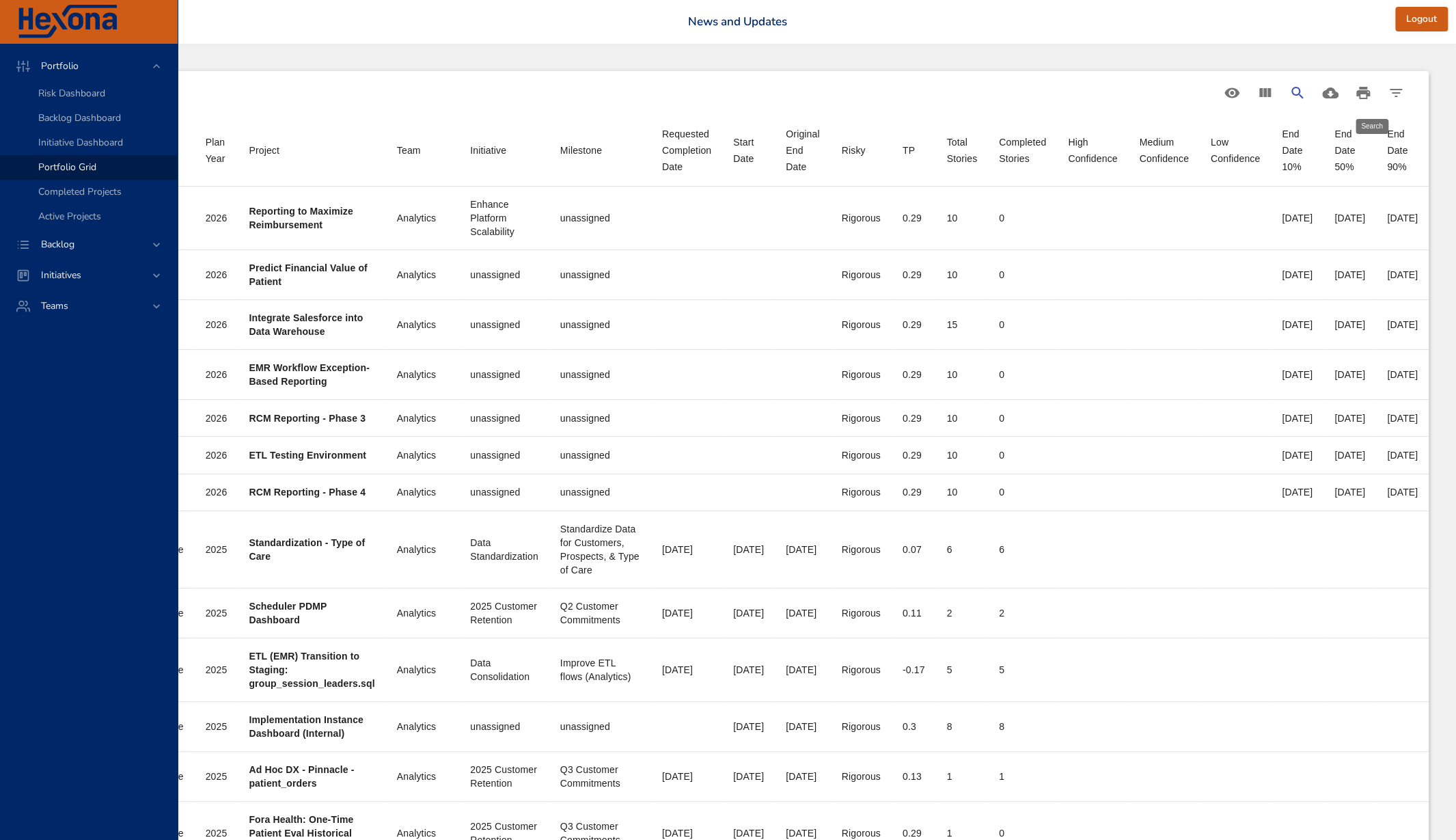
click at [1296, 93] on icon "Search" at bounding box center [1298, 93] width 17 height 17
click at [789, 84] on input "Search" at bounding box center [451, 87] width 976 height 22
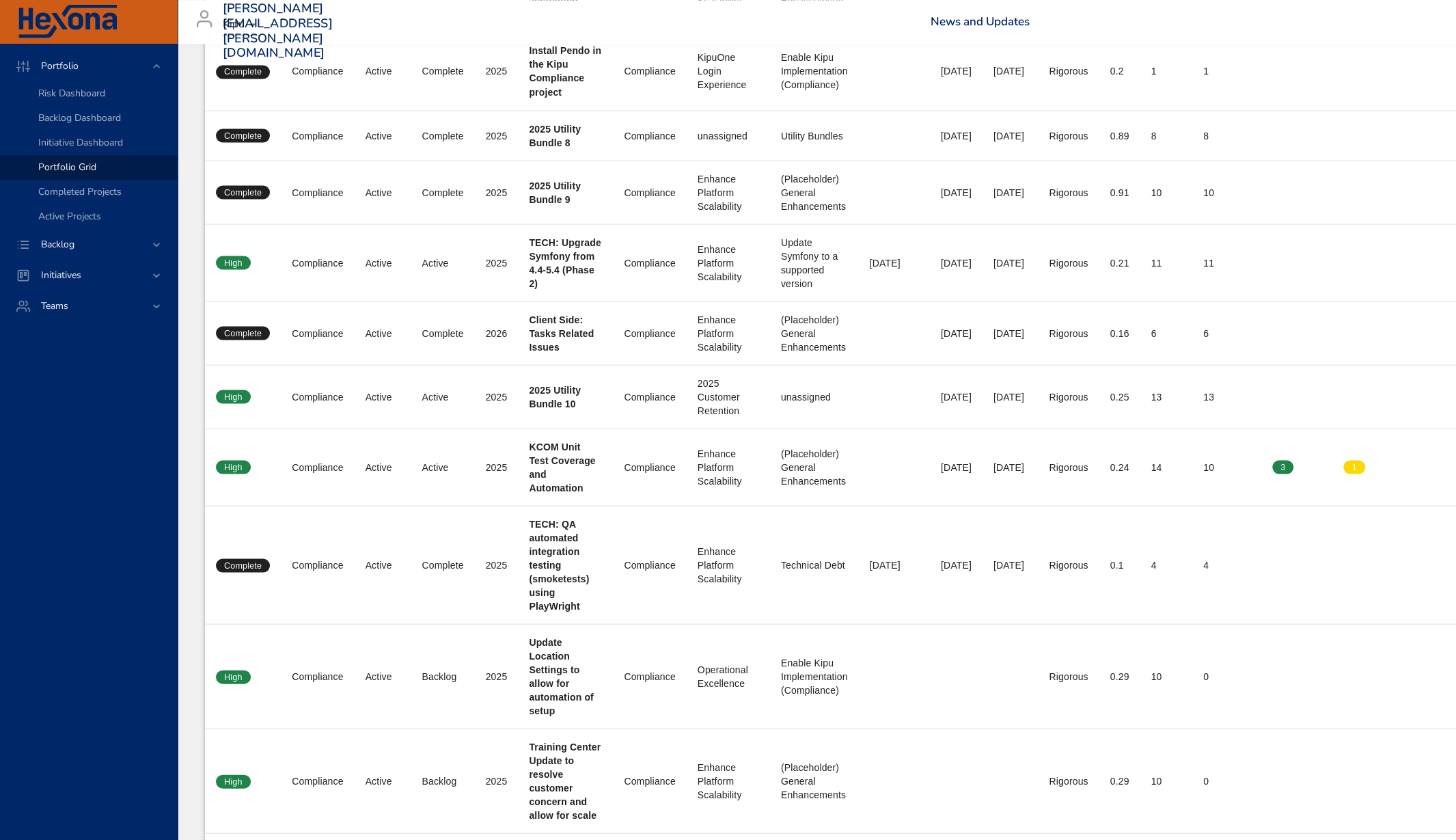
scroll to position [2075, 0]
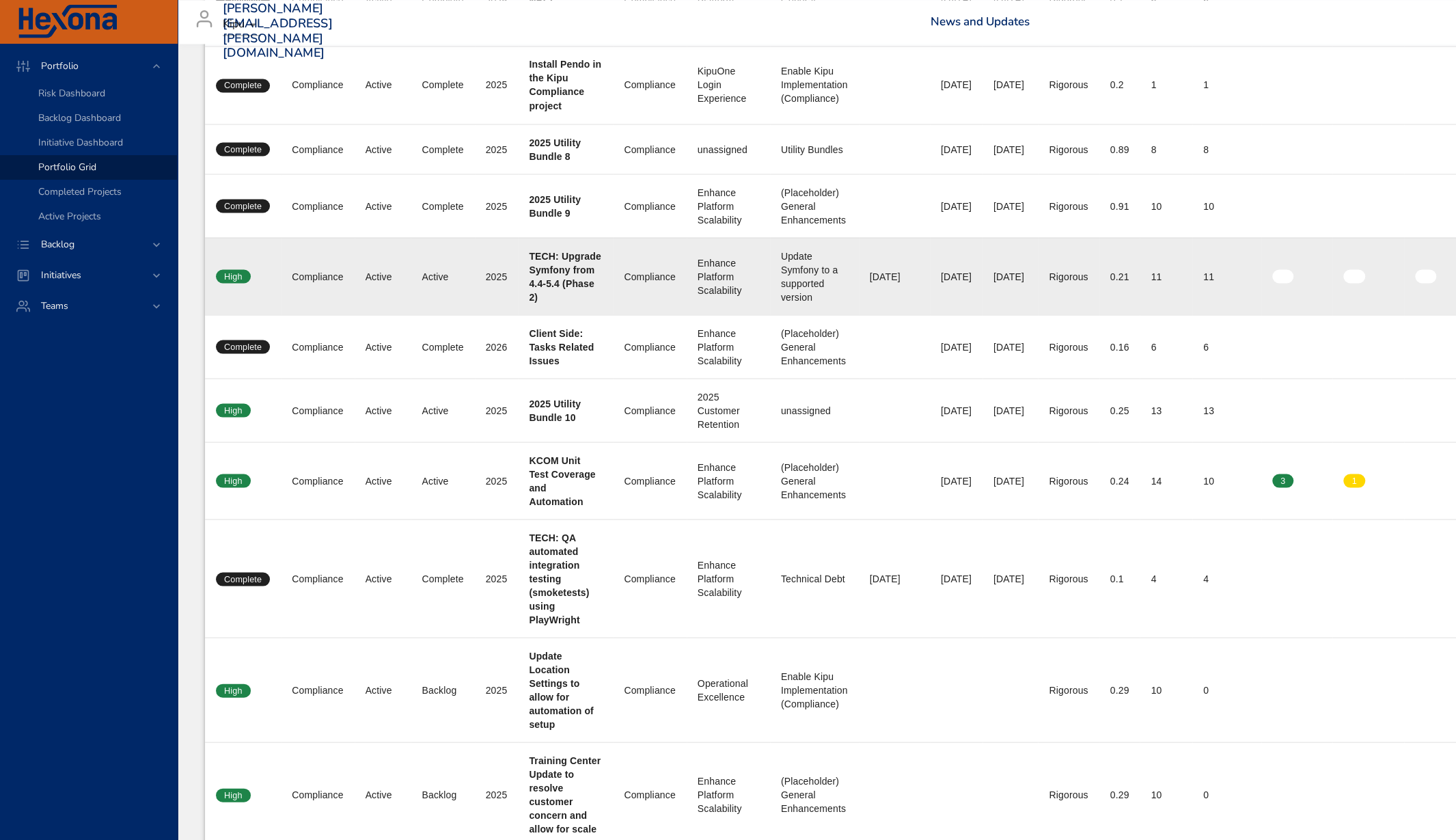
type input "**********"
drag, startPoint x: 525, startPoint y: 234, endPoint x: 677, endPoint y: 306, distance: 168.2
click at [677, 306] on tr "Confidence High Backlog Compliance Backlog Status Active Status Active Plan Yea…" at bounding box center [919, 275] width 1428 height 77
click at [1228, 304] on td "Completed Stories 11" at bounding box center [1227, 275] width 69 height 77
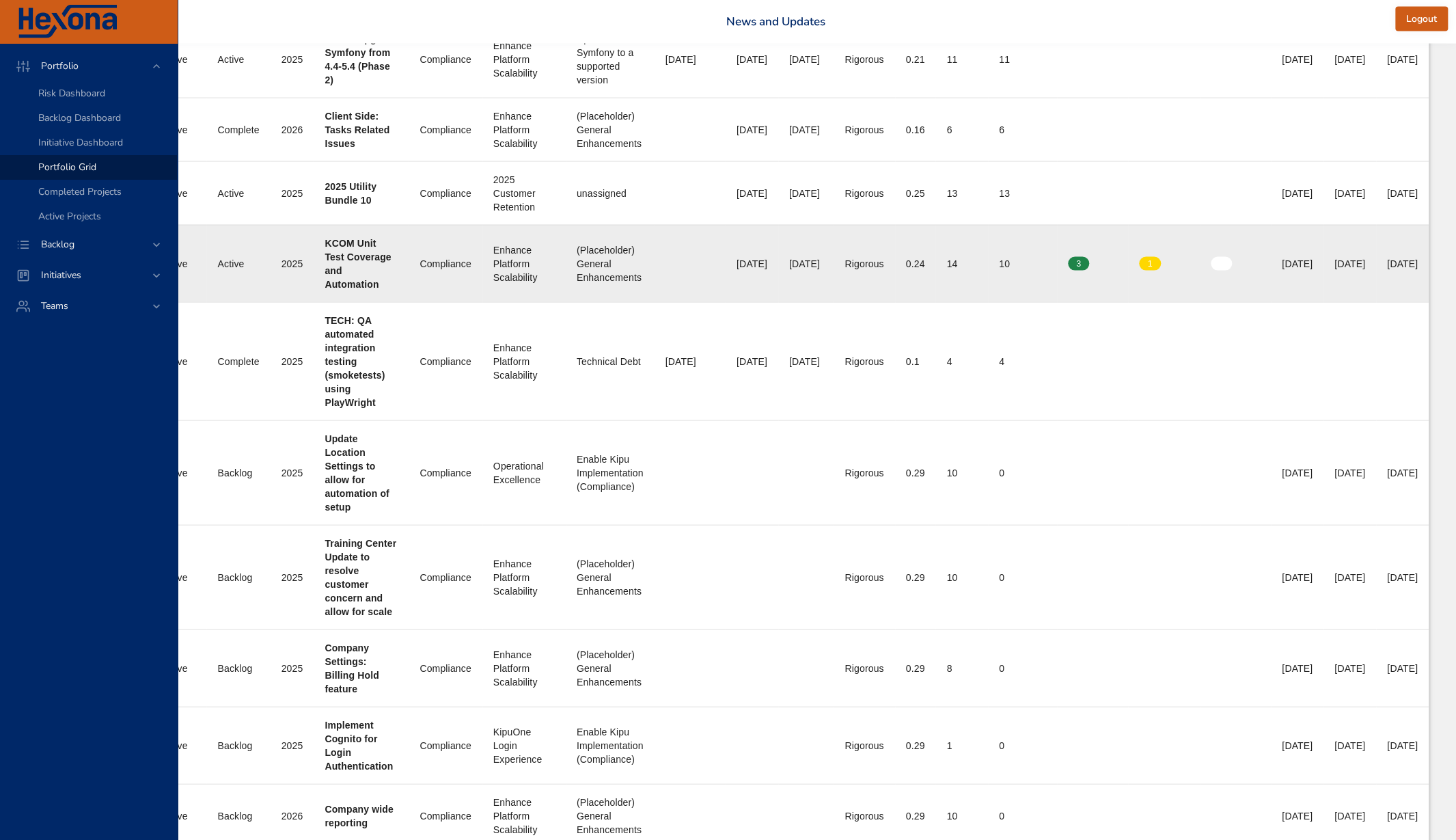
scroll to position [2292, 0]
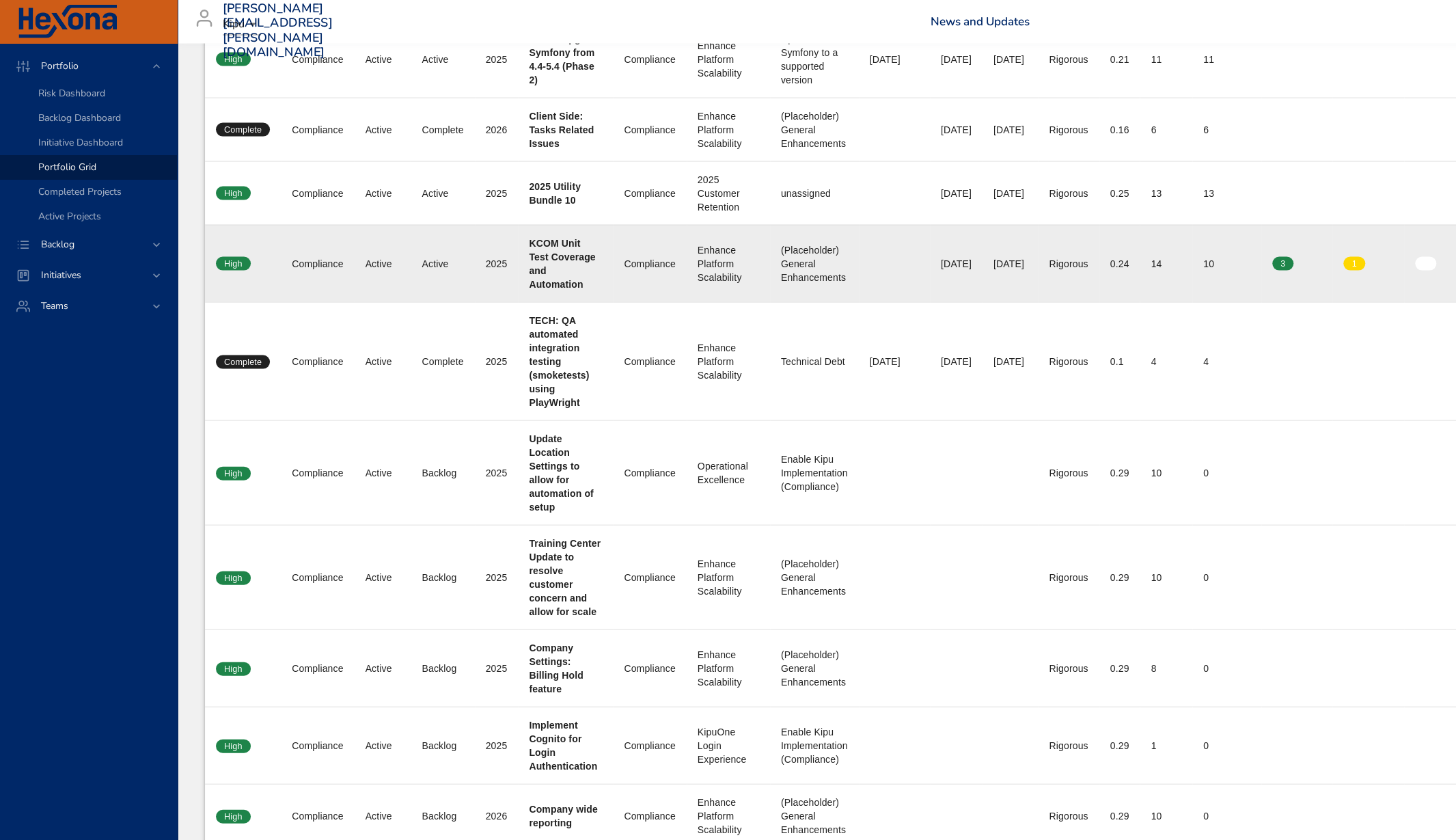
drag, startPoint x: 1010, startPoint y: 257, endPoint x: 1063, endPoint y: 257, distance: 53.0
click at [1038, 257] on td "Original End Date 10/07/2025" at bounding box center [1011, 263] width 56 height 77
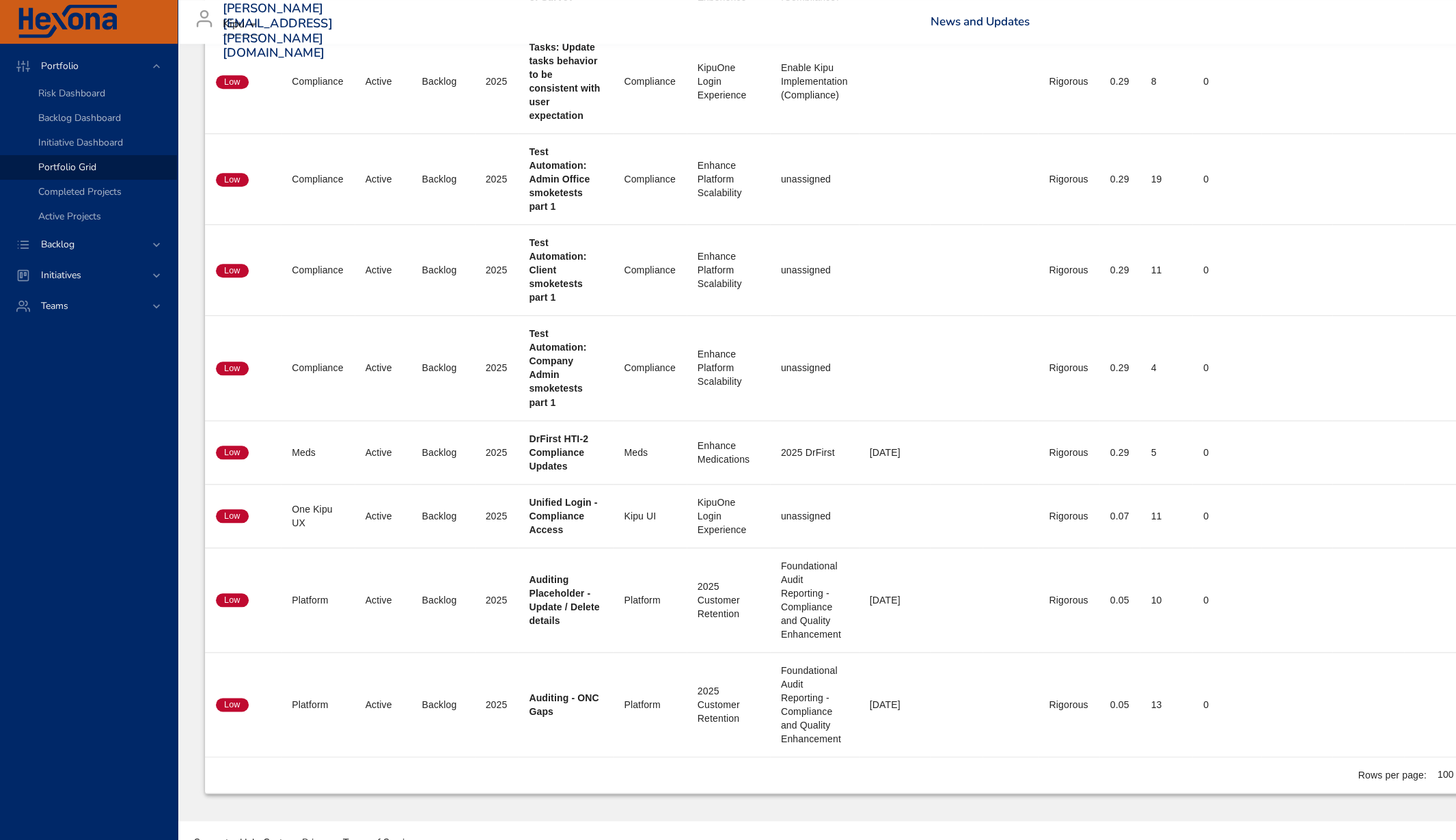
scroll to position [5336, 0]
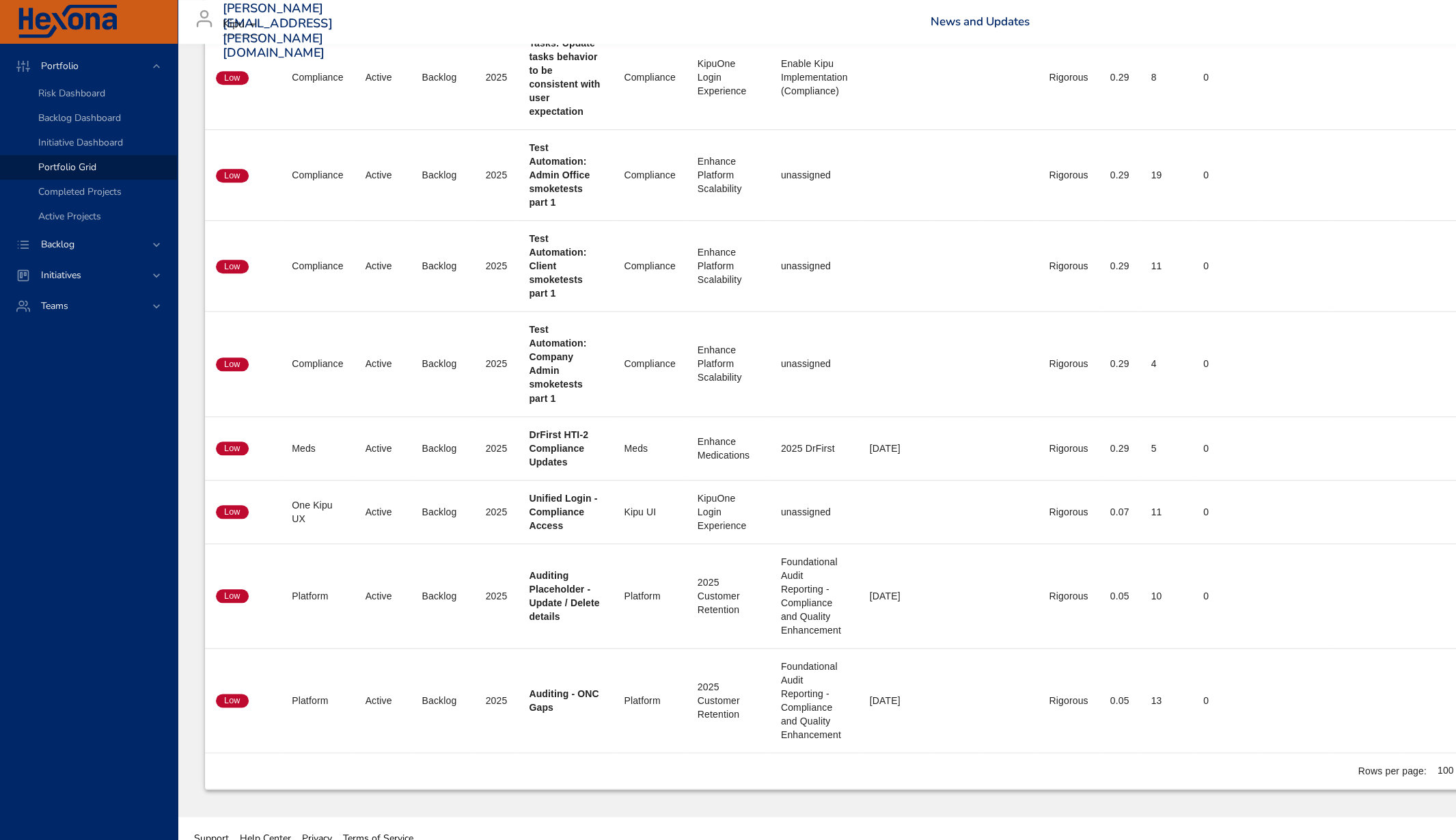
click at [39, 402] on div "Portfolio Risk Dashboard Backlog Dashboard Initiative Dashboard Portfolio Grid …" at bounding box center [88, 442] width 178 height 796
click at [66, 242] on span "Backlog" at bounding box center [58, 245] width 56 height 13
click at [69, 68] on span "Portfolio" at bounding box center [60, 66] width 60 height 13
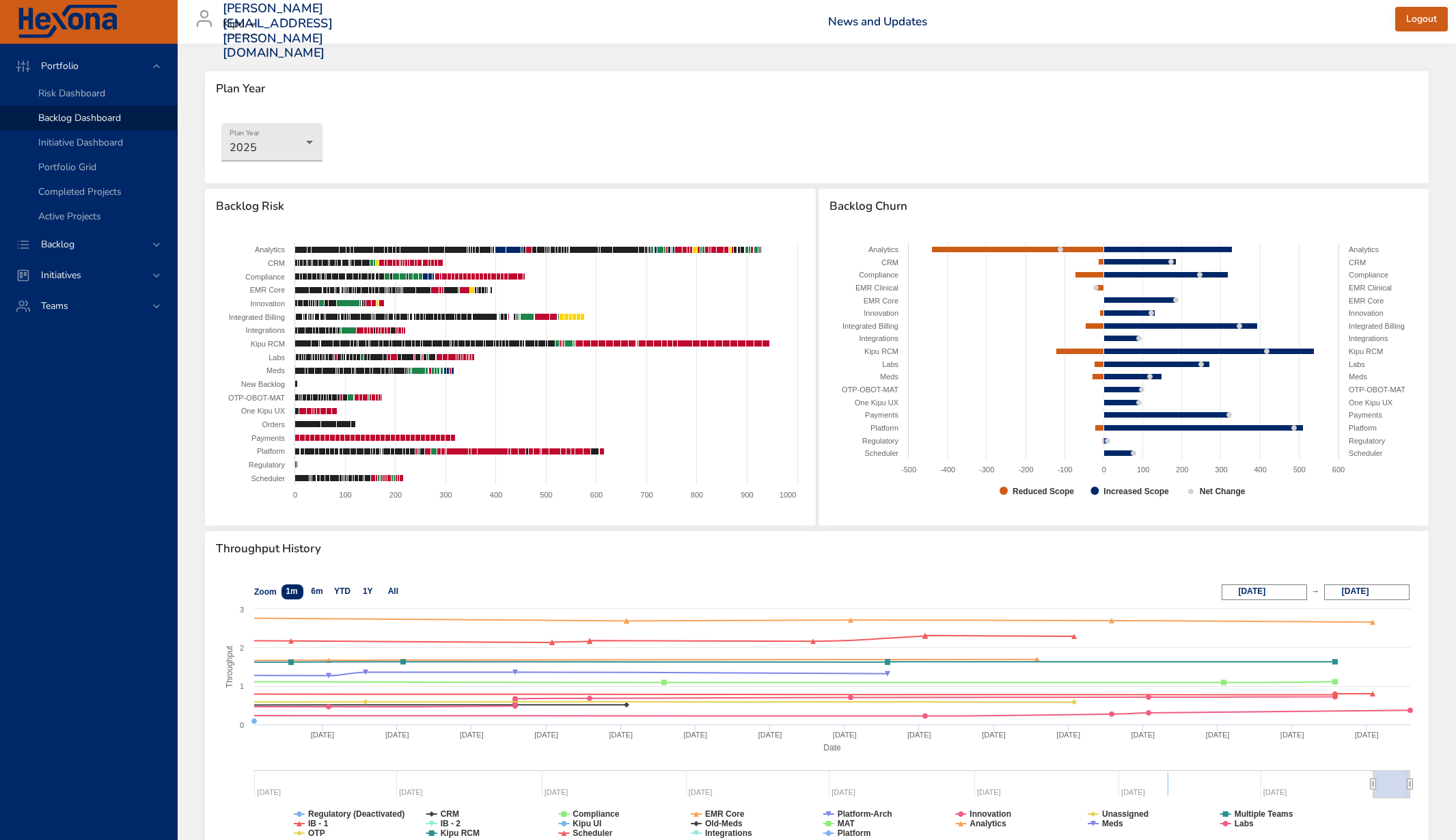
select select "**"
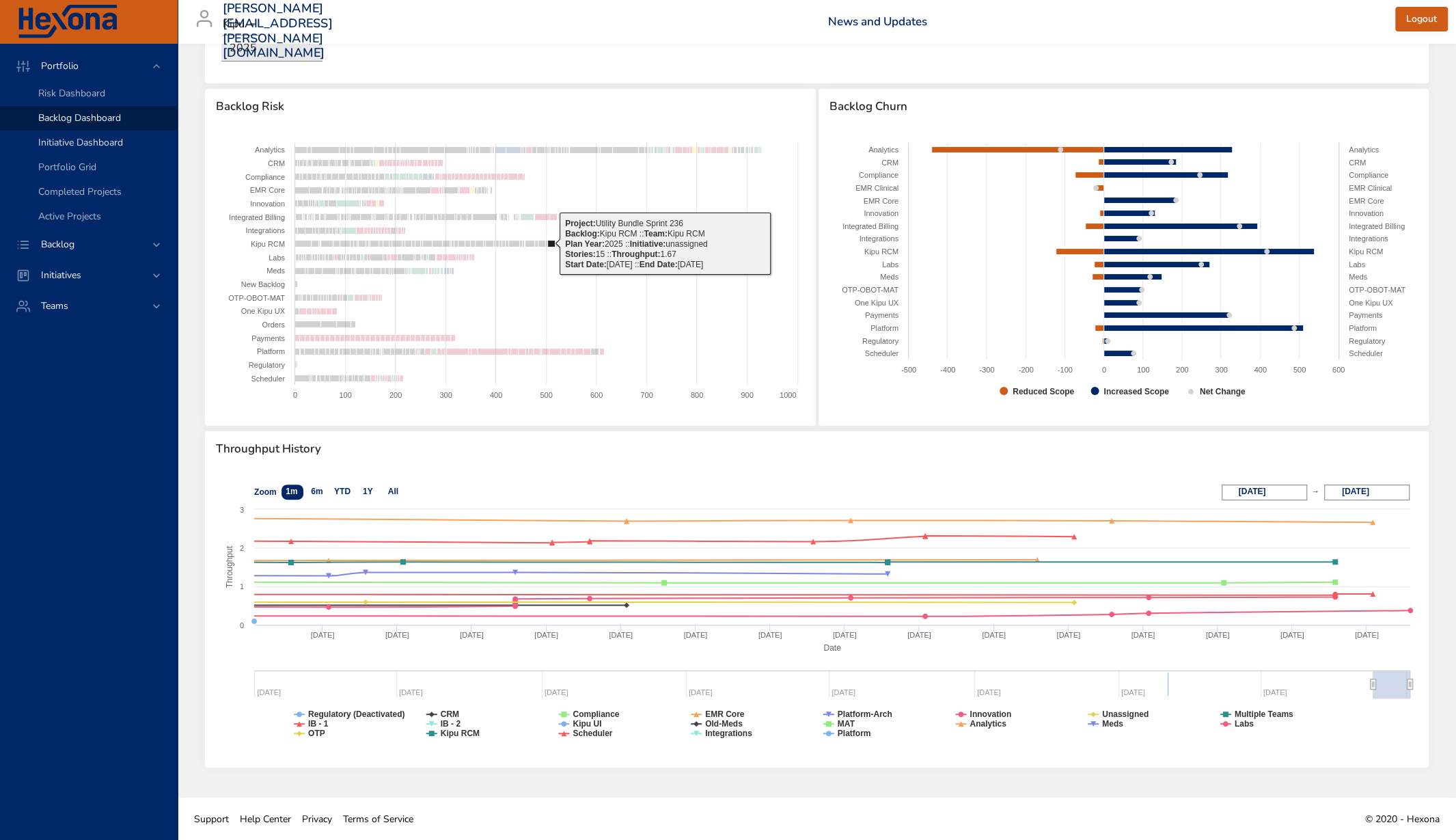
scroll to position [47, 0]
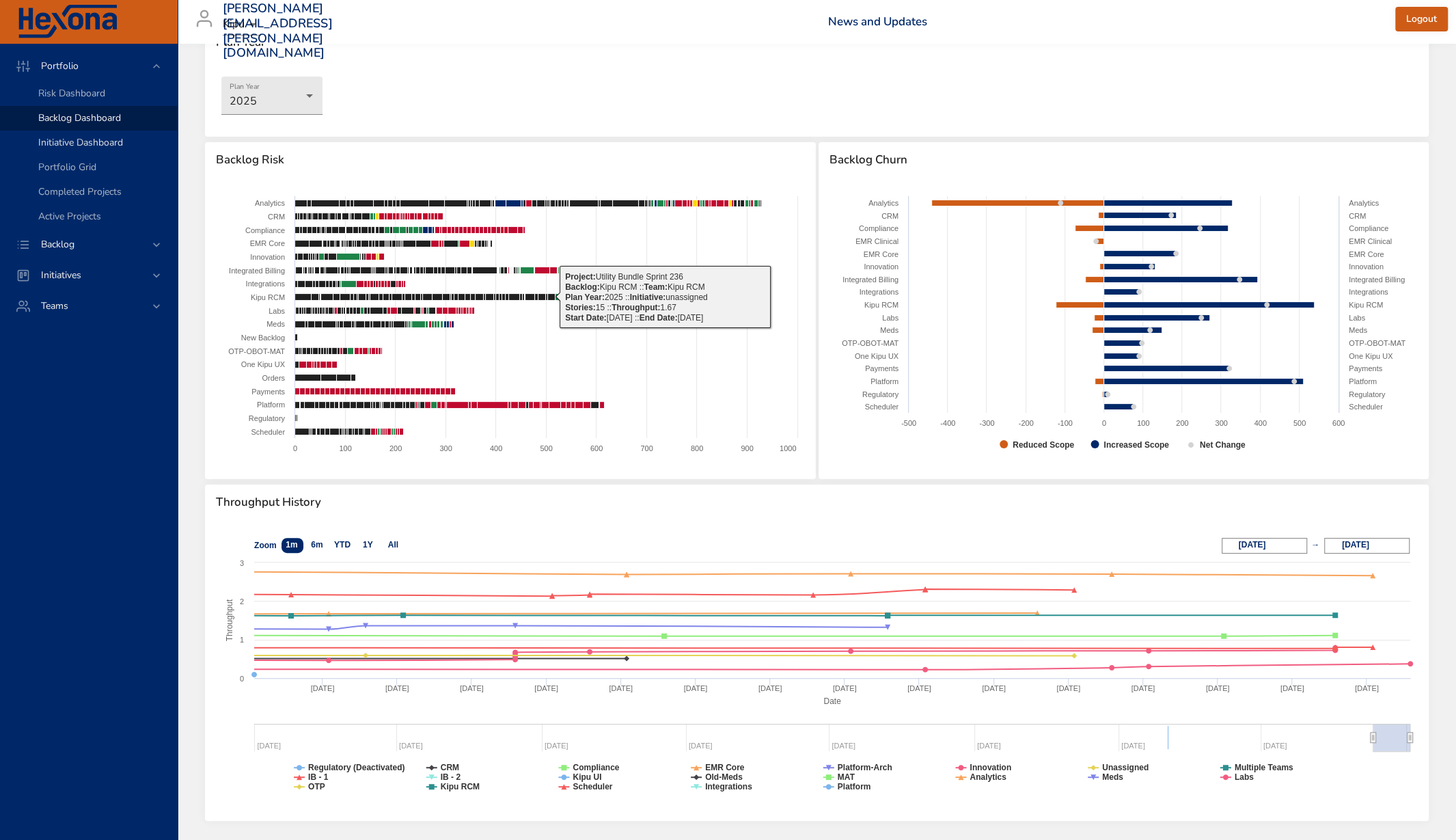
click at [54, 146] on span "Initiative Dashboard" at bounding box center [80, 142] width 85 height 13
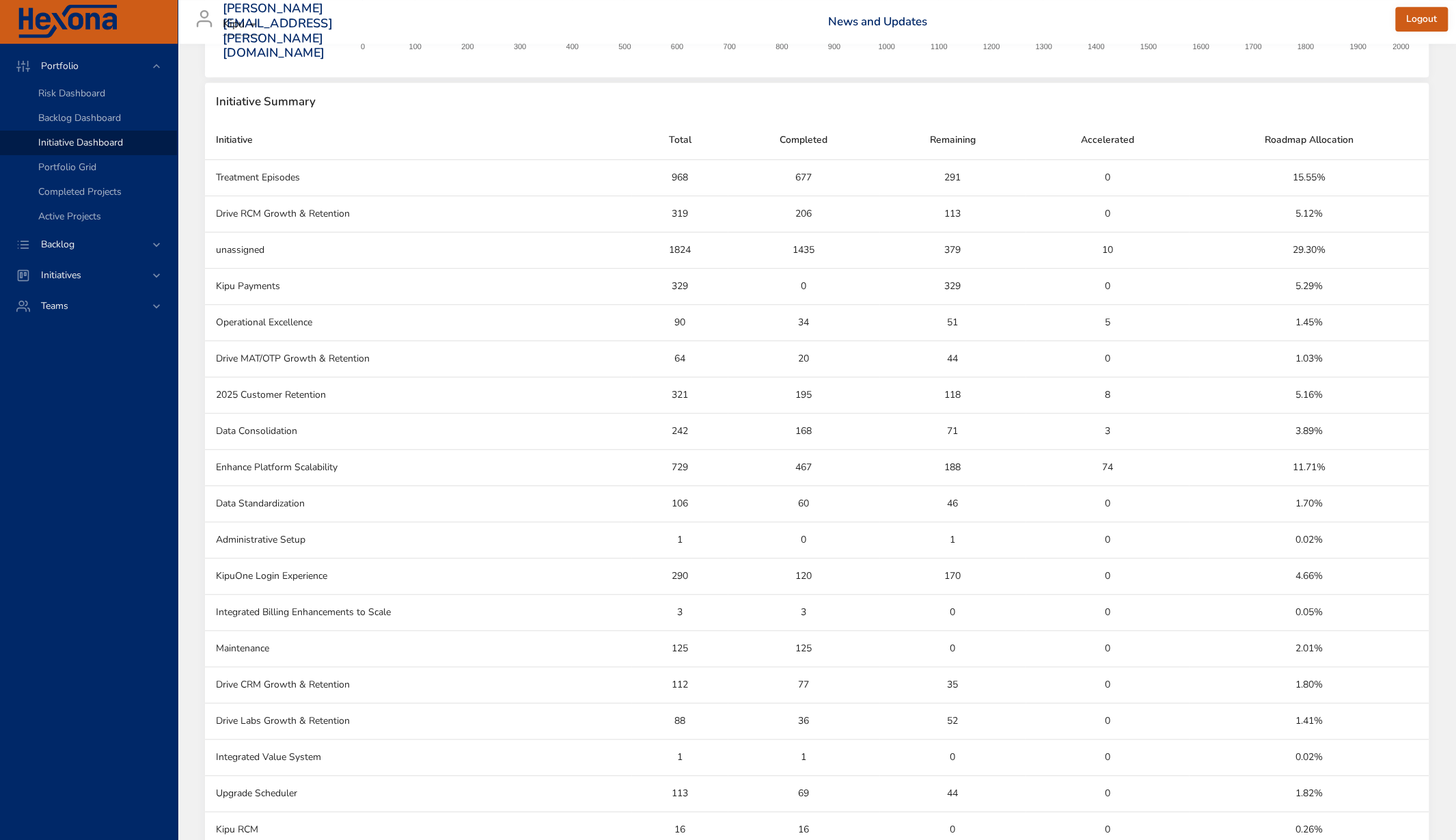
scroll to position [718, 0]
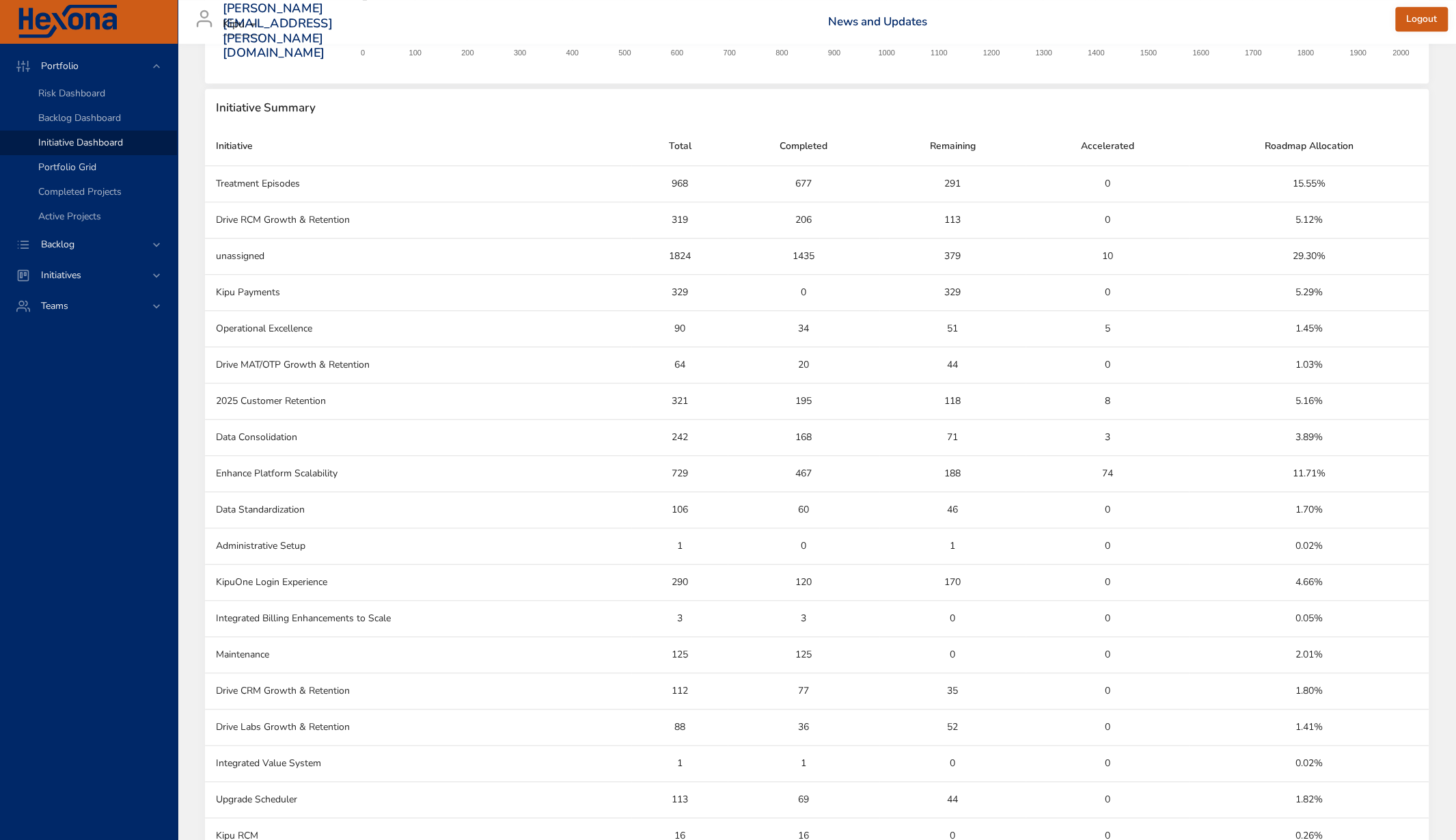
click at [50, 169] on span "Portfolio Grid" at bounding box center [67, 167] width 58 height 13
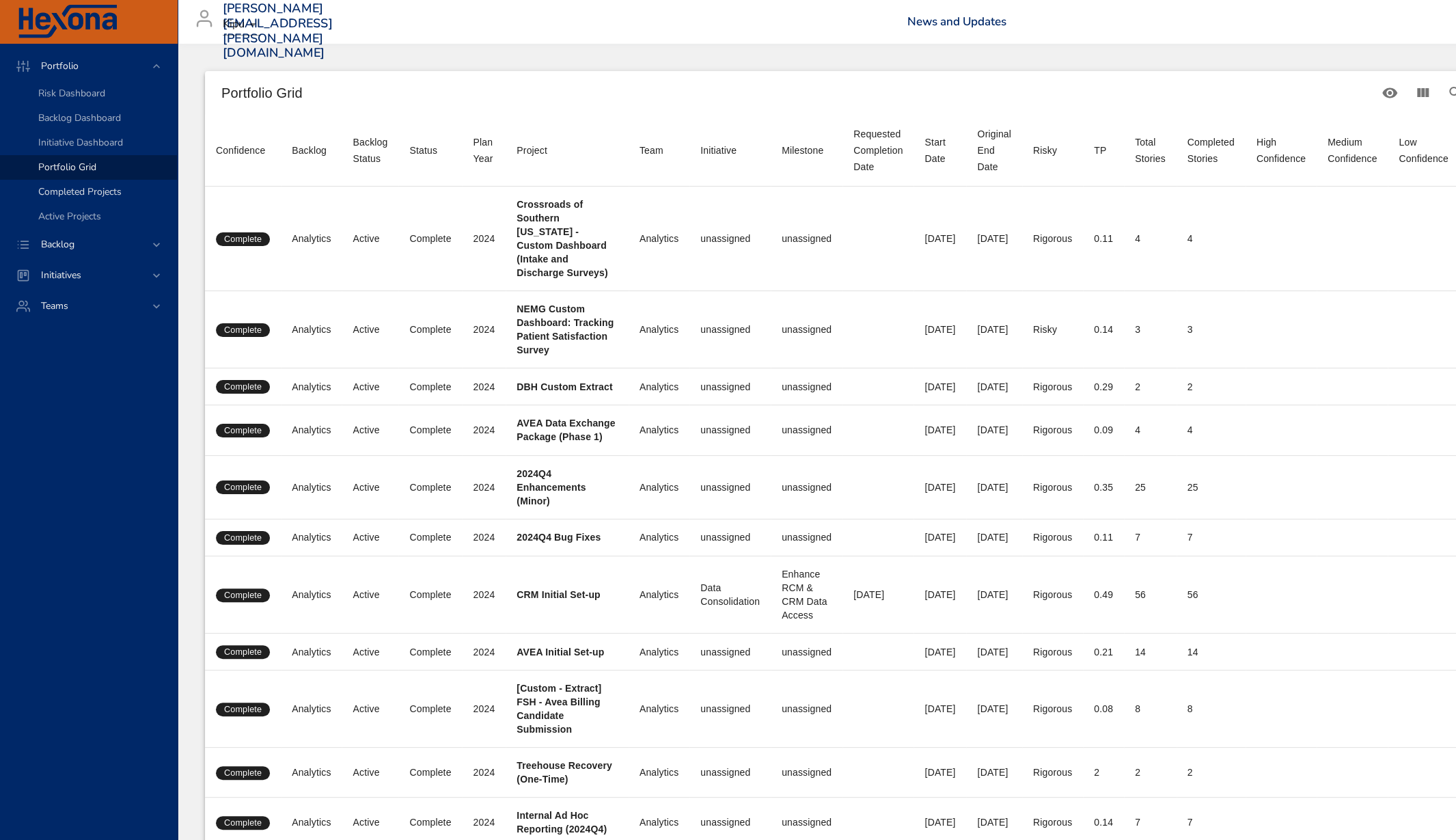
click at [53, 194] on span "Completed Projects" at bounding box center [80, 192] width 84 height 13
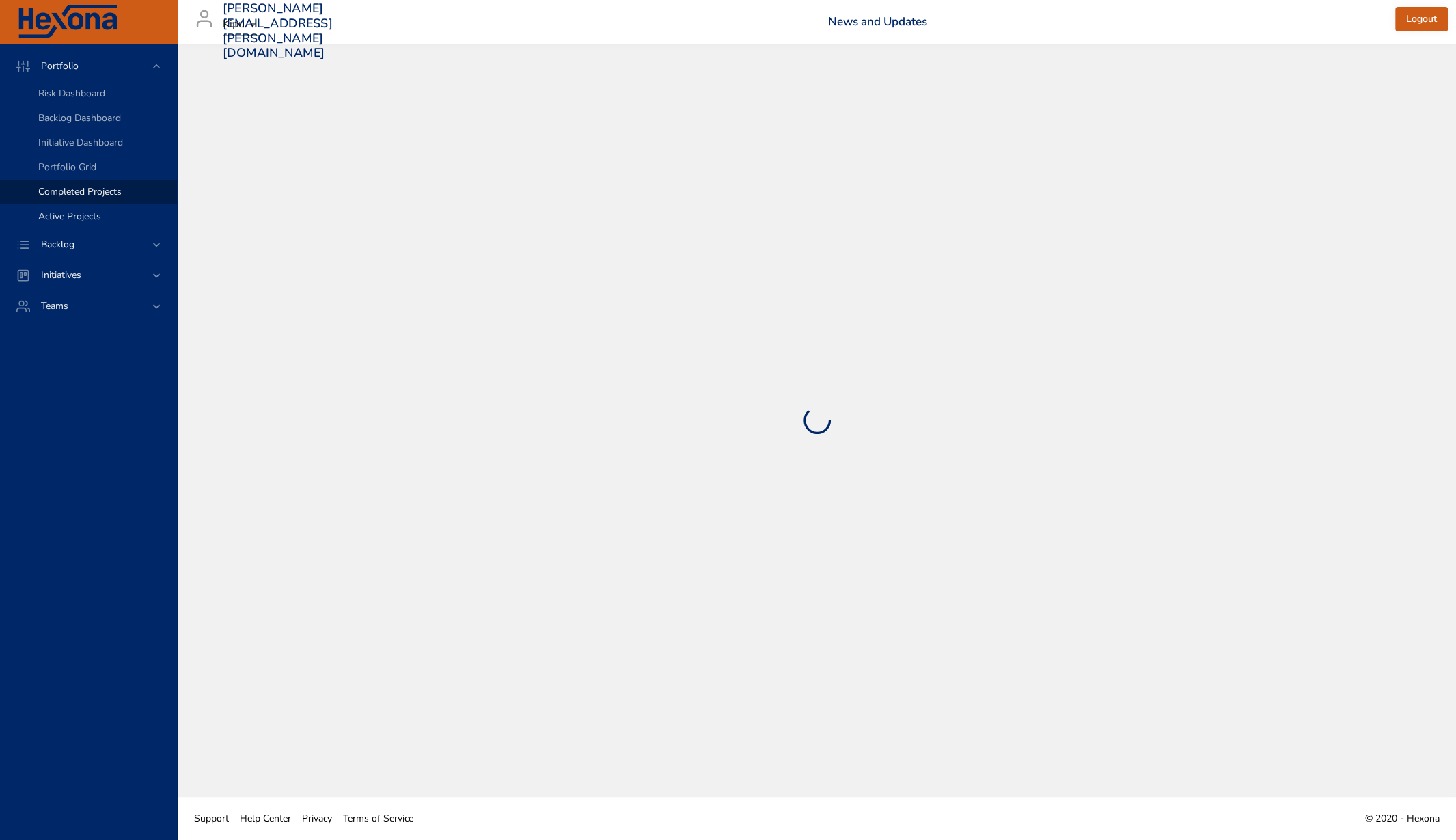
select select "***"
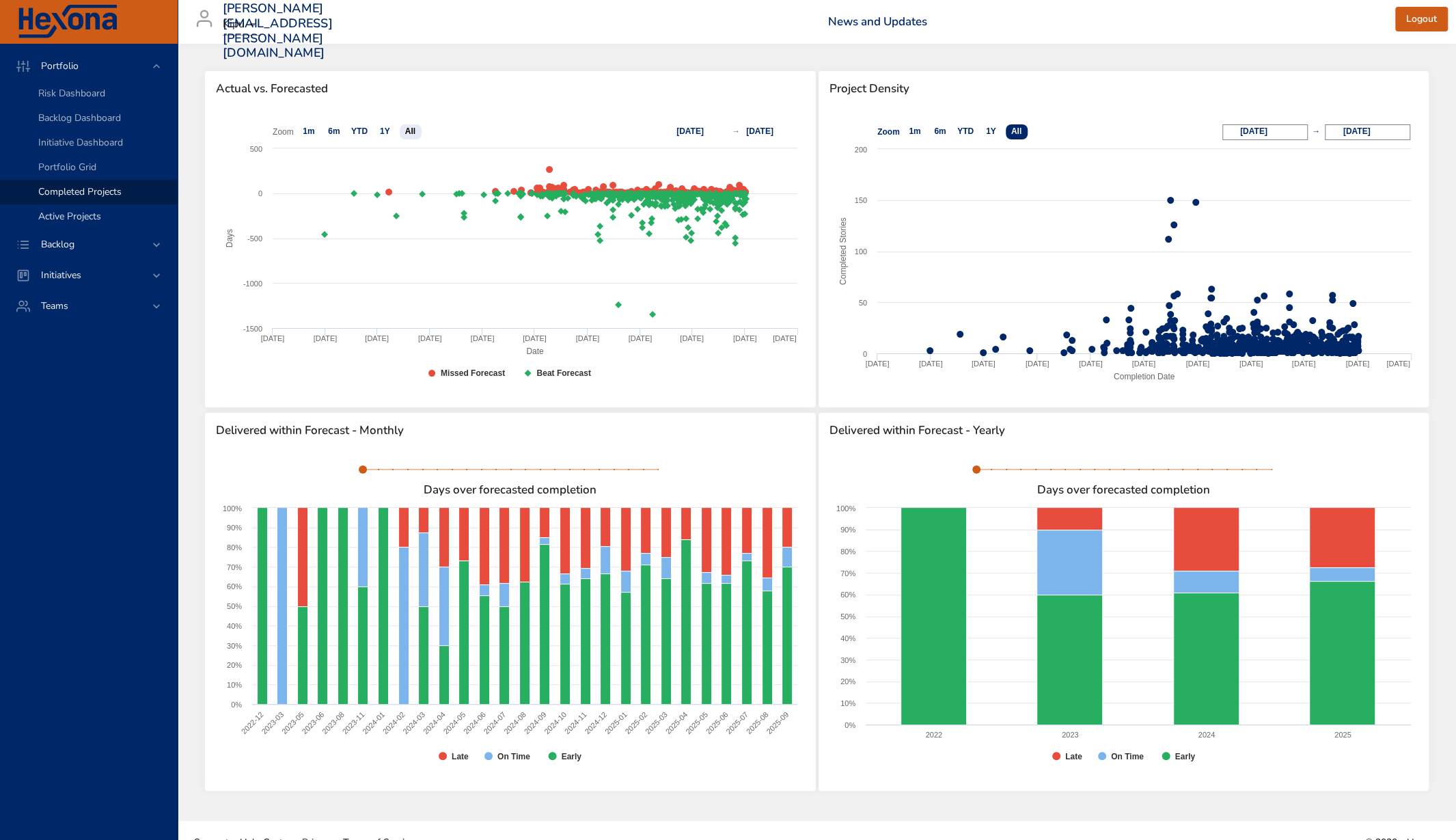
click at [47, 218] on span "Active Projects" at bounding box center [70, 217] width 63 height 13
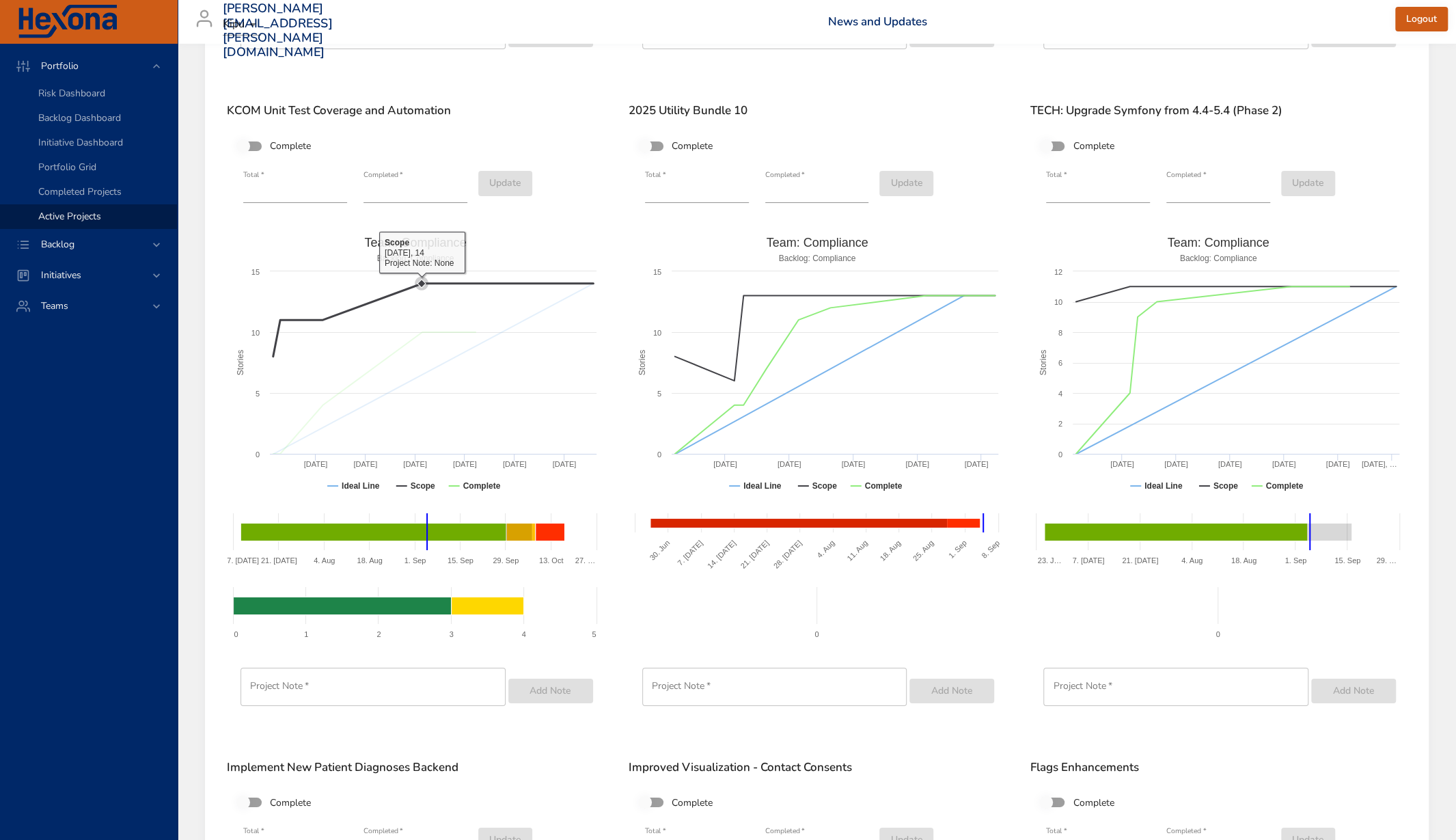
scroll to position [3965, 0]
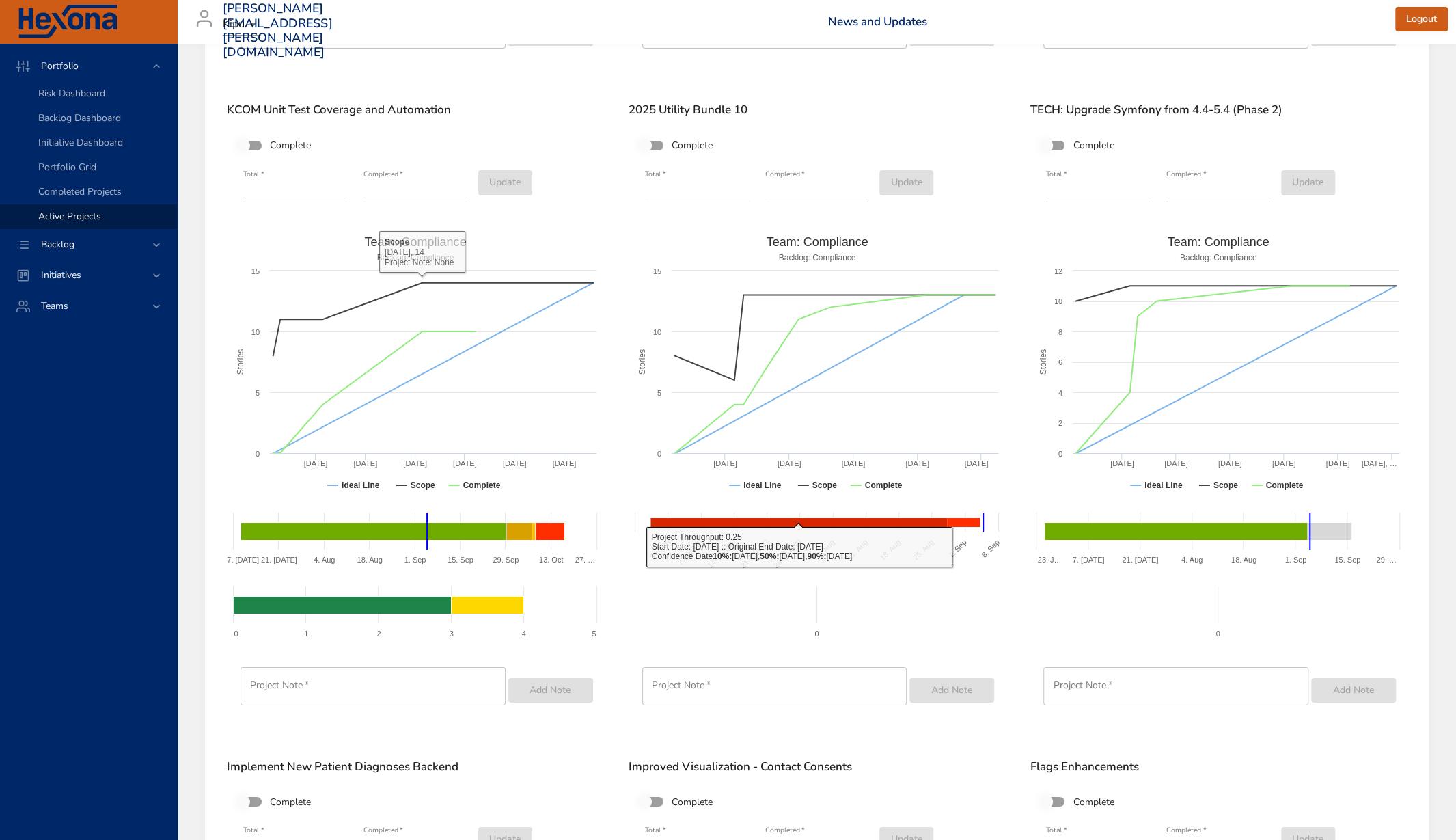
click at [730, 587] on rect at bounding box center [816, 613] width 377 height 68
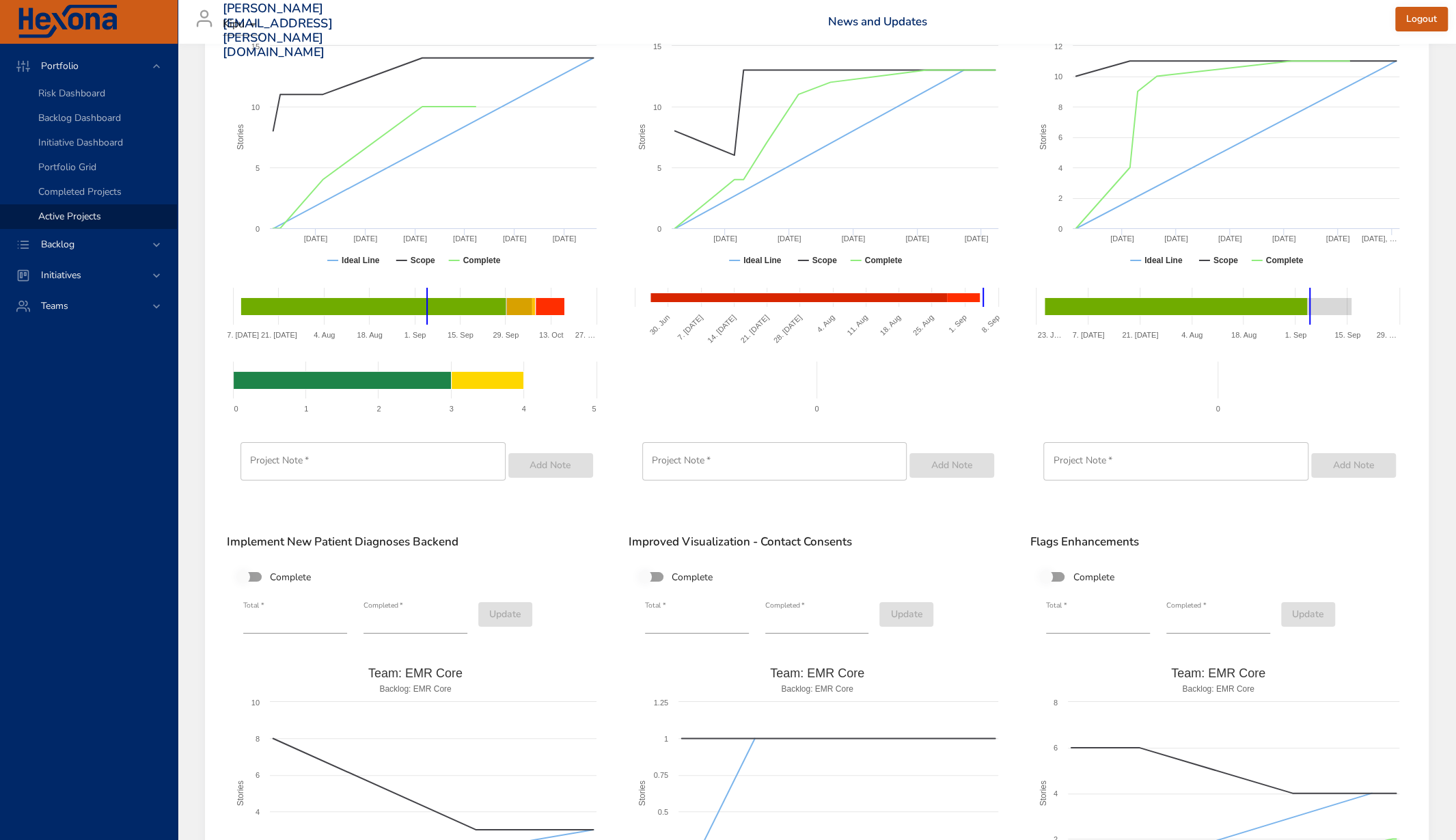
scroll to position [4142, 0]
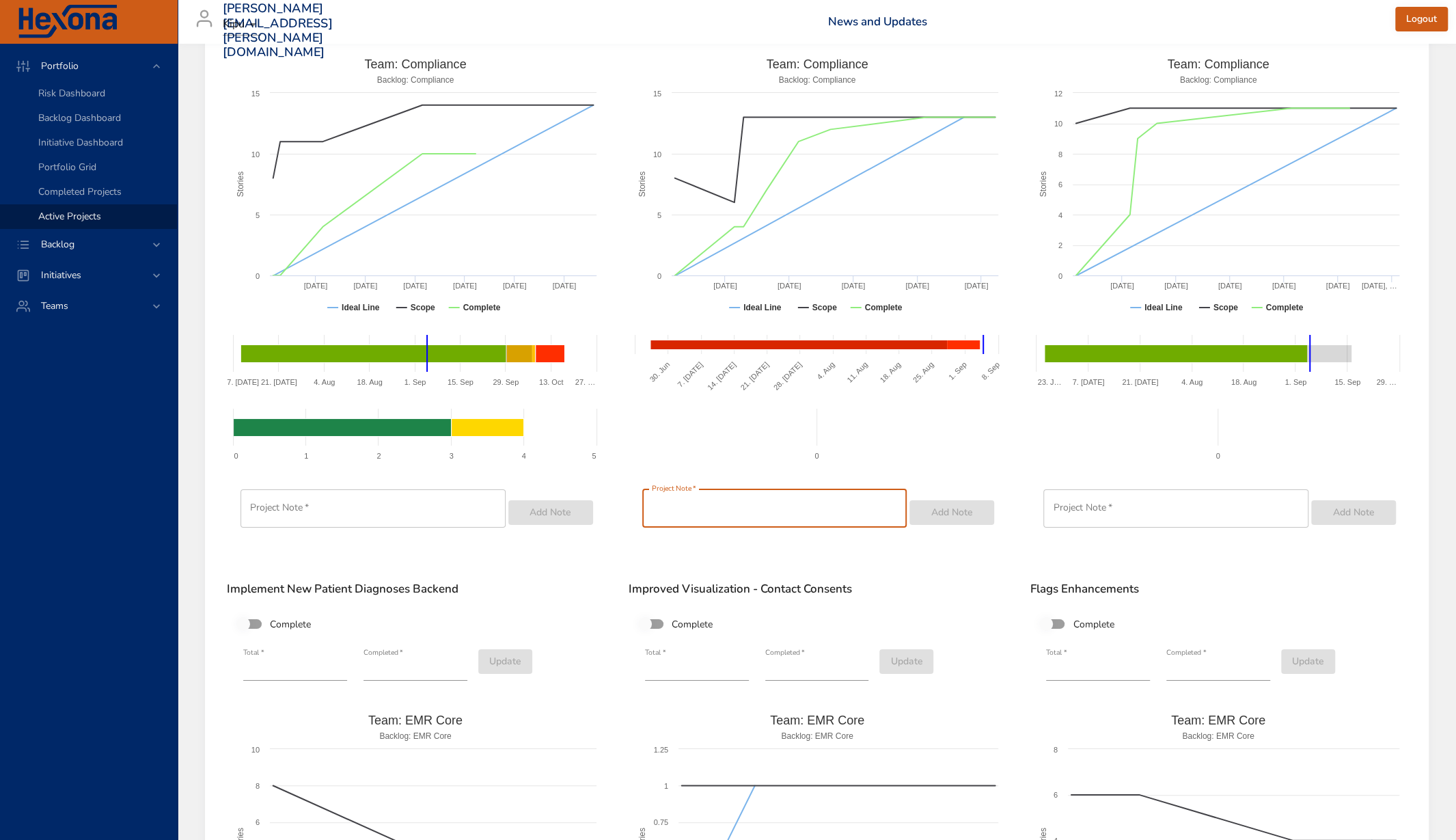
click at [723, 505] on input "text" at bounding box center [774, 508] width 265 height 38
click at [378, 494] on input "text" at bounding box center [373, 508] width 265 height 38
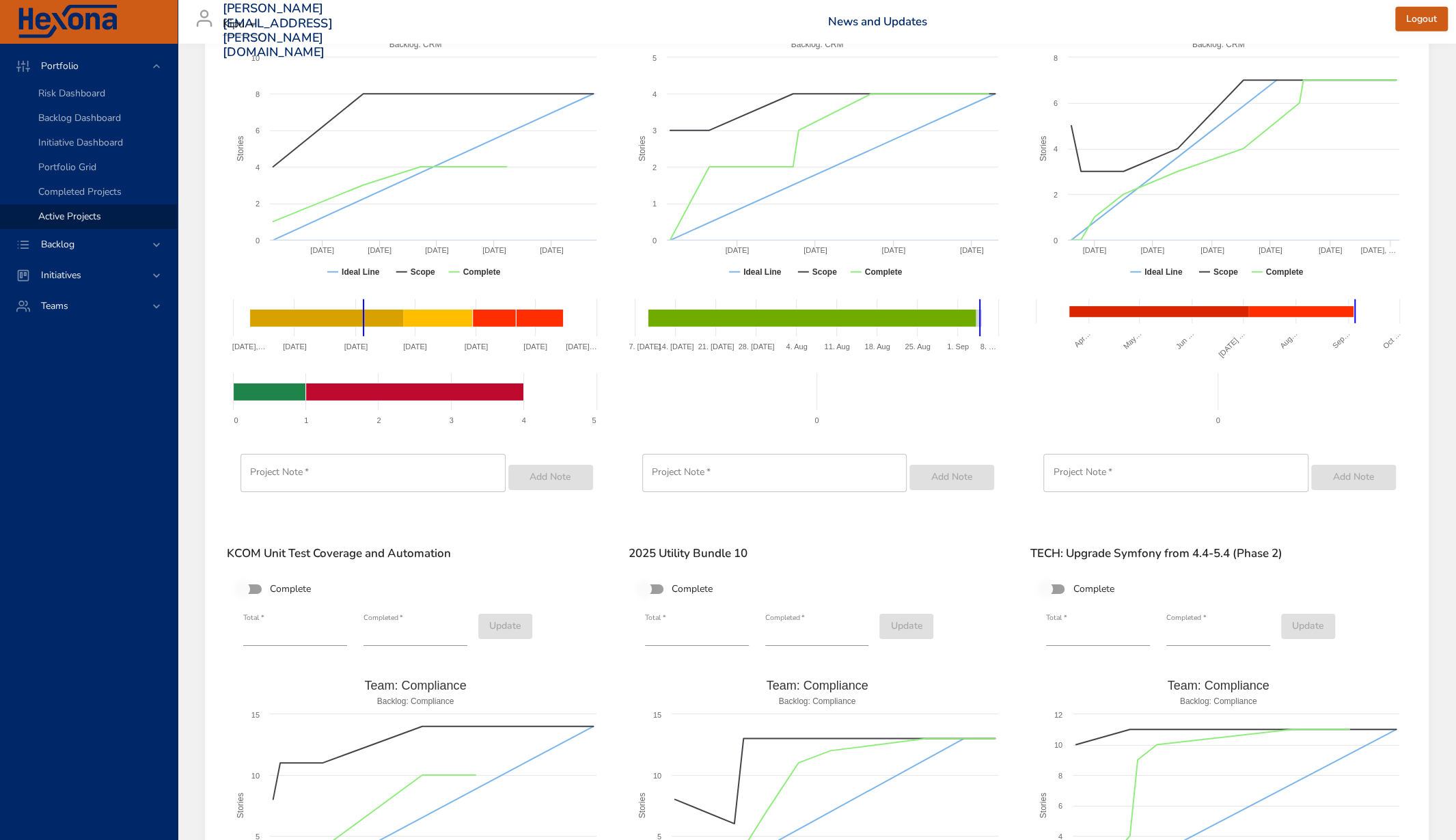
scroll to position [3785, 0]
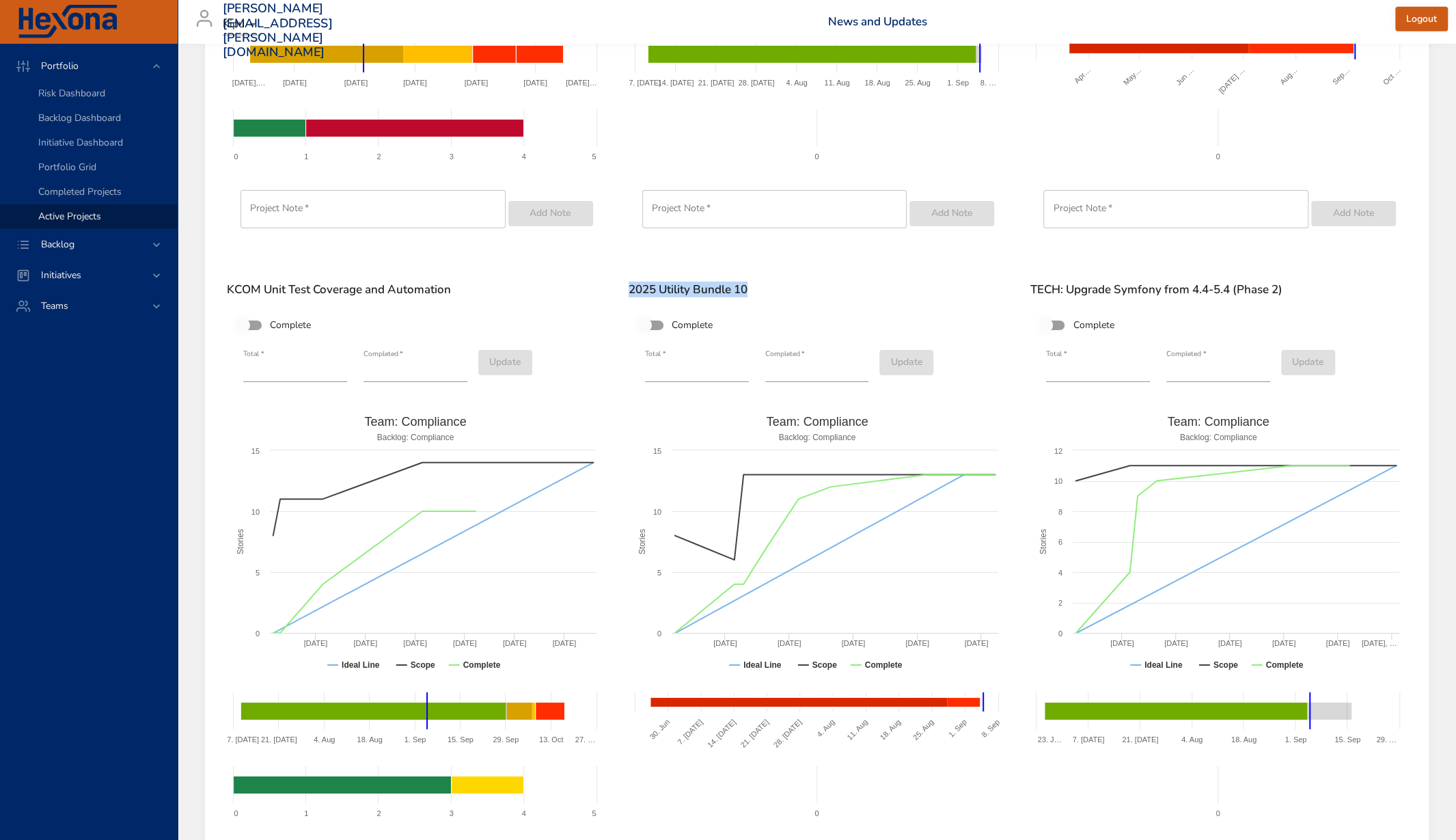
drag, startPoint x: 629, startPoint y: 290, endPoint x: 770, endPoint y: 286, distance: 141.1
click at [770, 286] on h6 "2025 Utility Bundle 10" at bounding box center [817, 289] width 377 height 14
copy h6 "2025 Utility Bundle 10"
click at [1034, 409] on rect at bounding box center [1218, 546] width 377 height 273
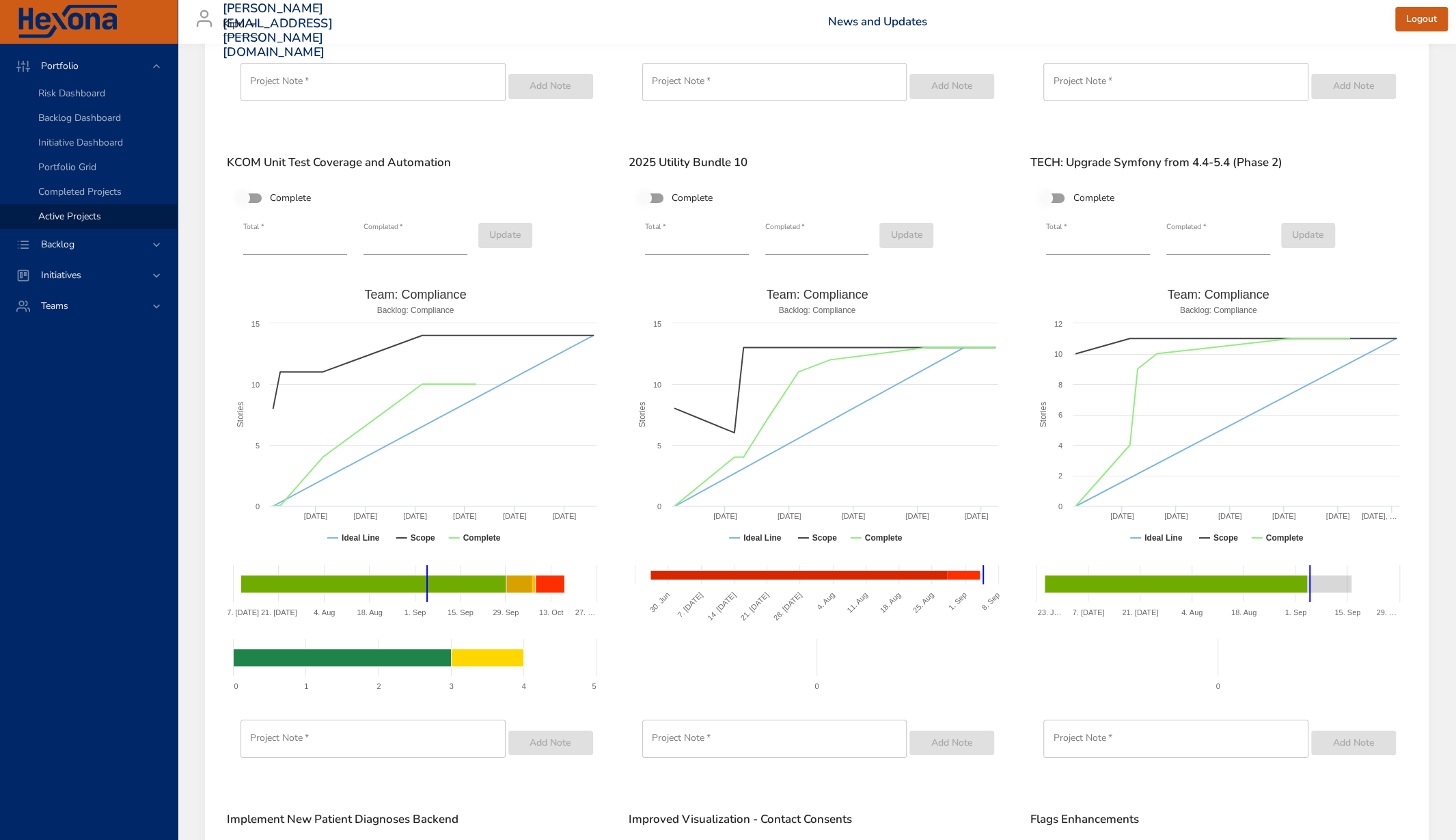
scroll to position [3905, 0]
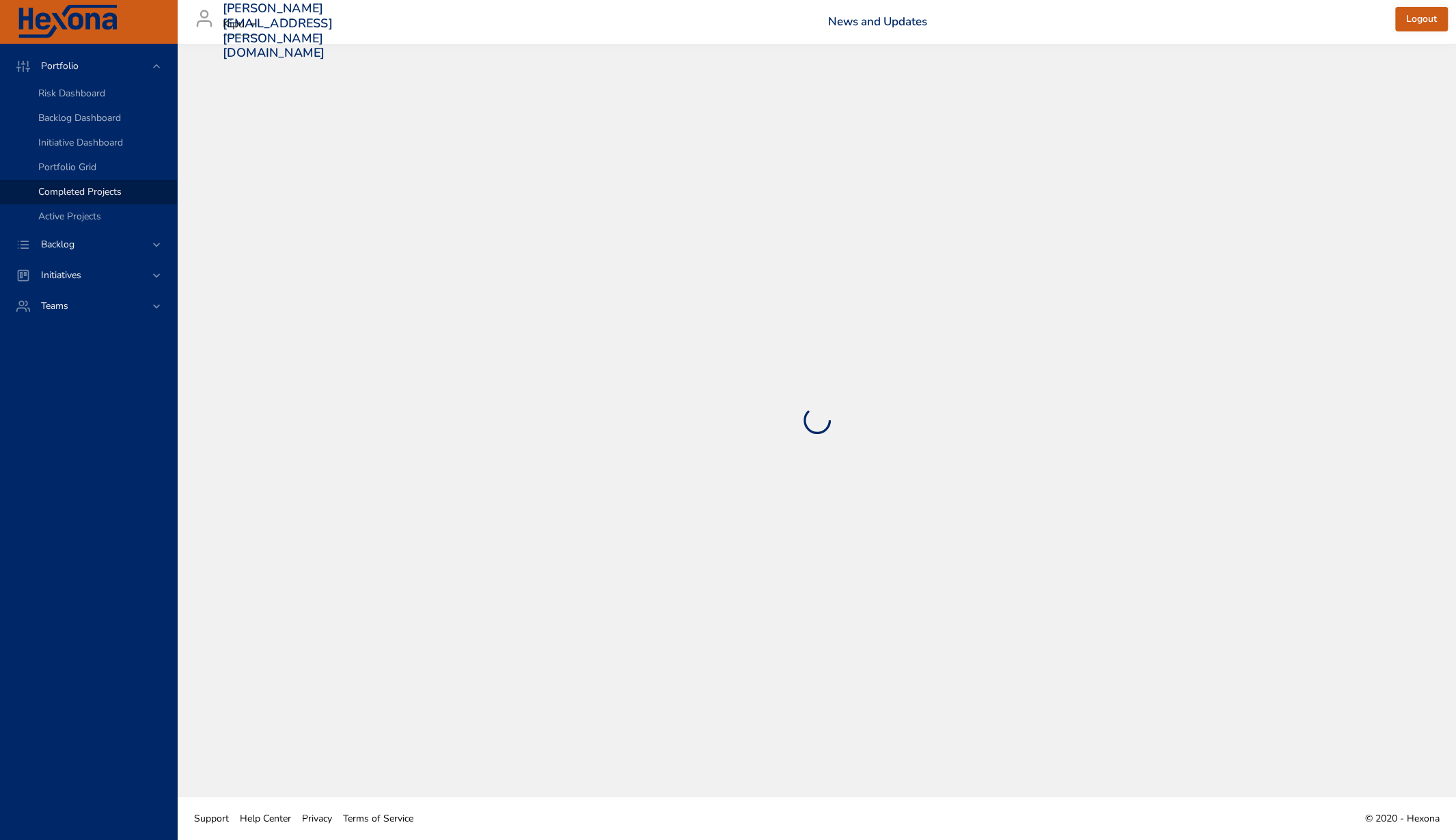
select select "***"
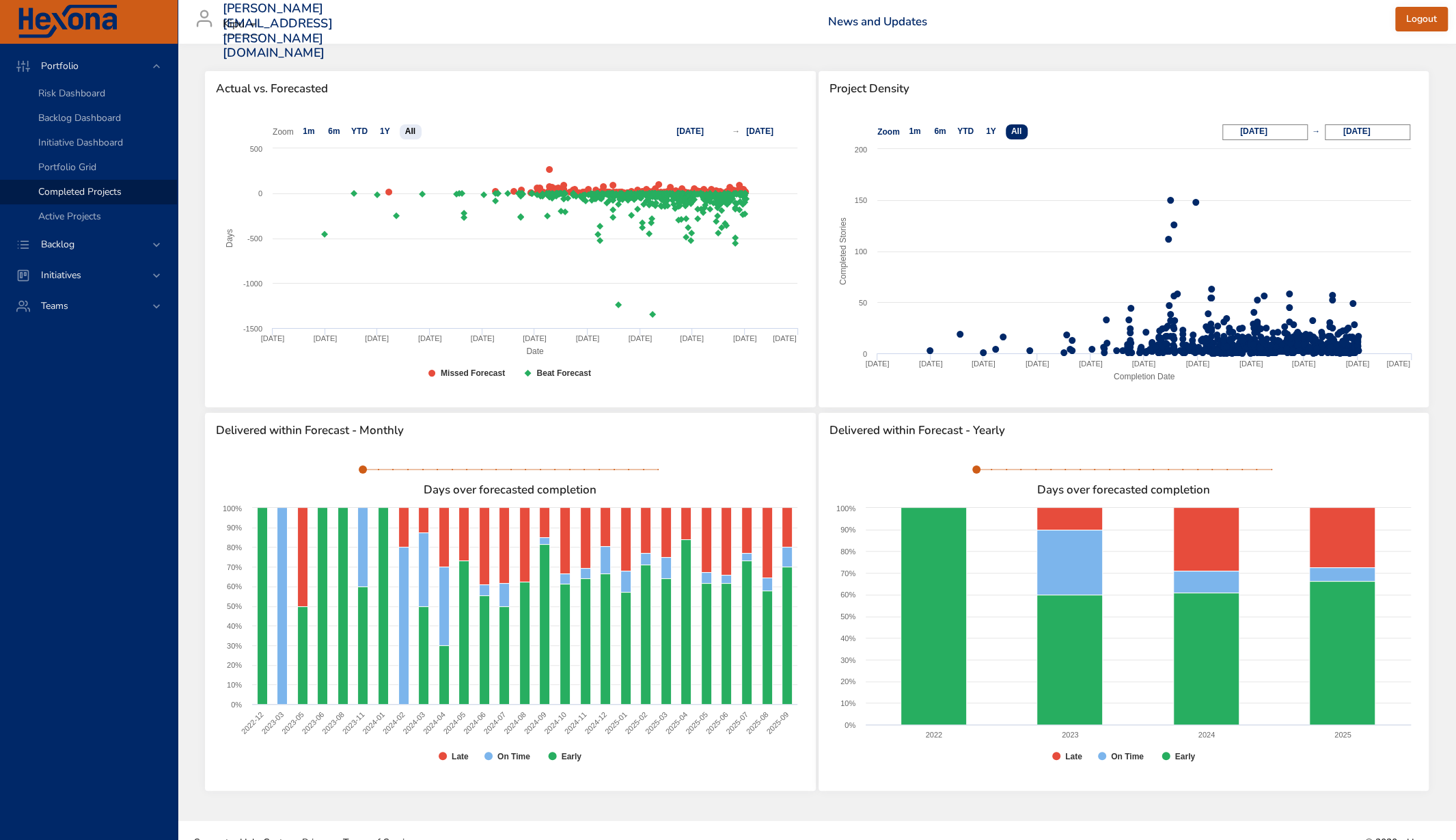
scroll to position [23, 0]
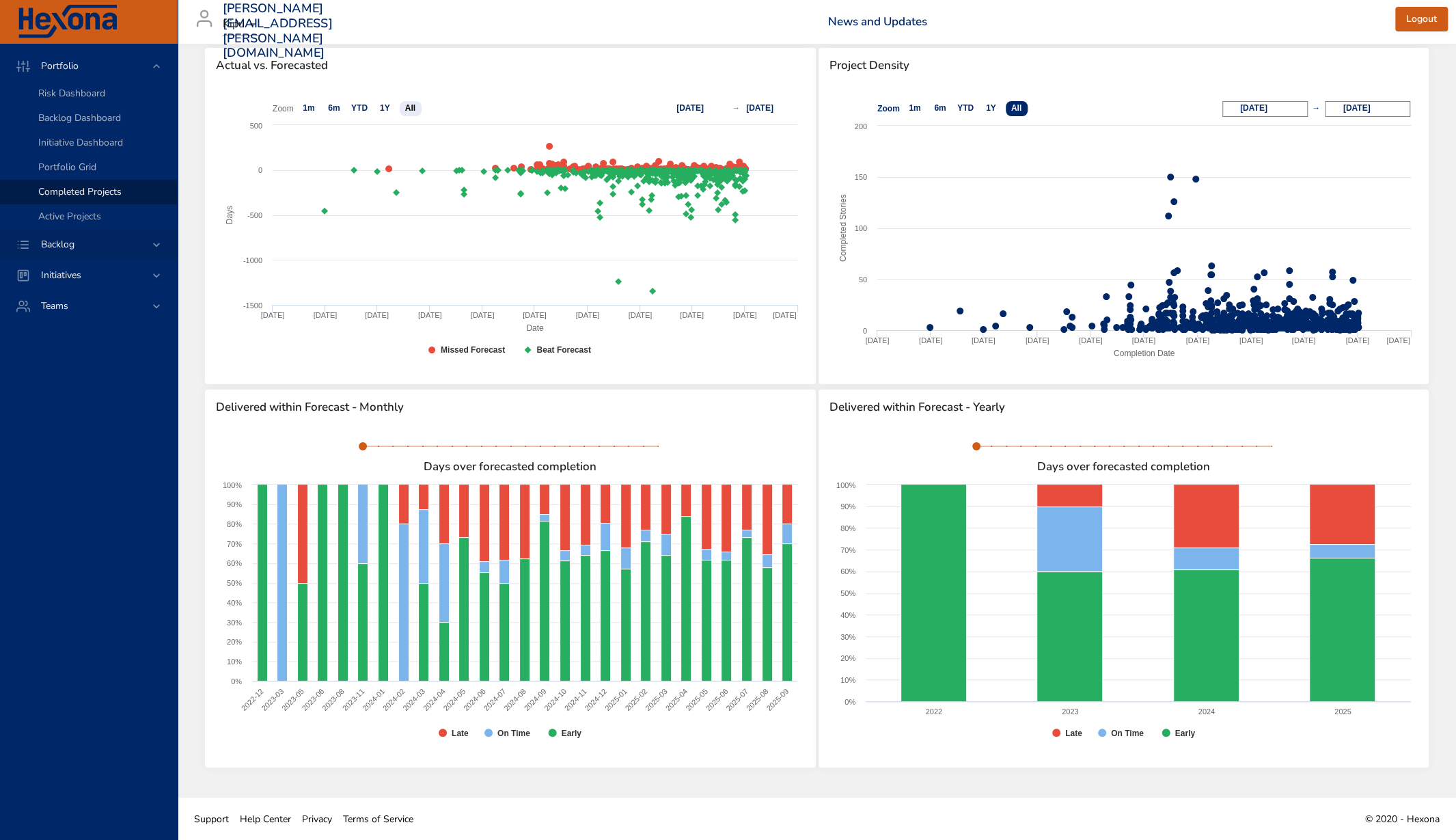
click at [70, 247] on span "Backlog" at bounding box center [58, 245] width 56 height 13
click at [81, 122] on span "Backlog Details" at bounding box center [71, 124] width 66 height 13
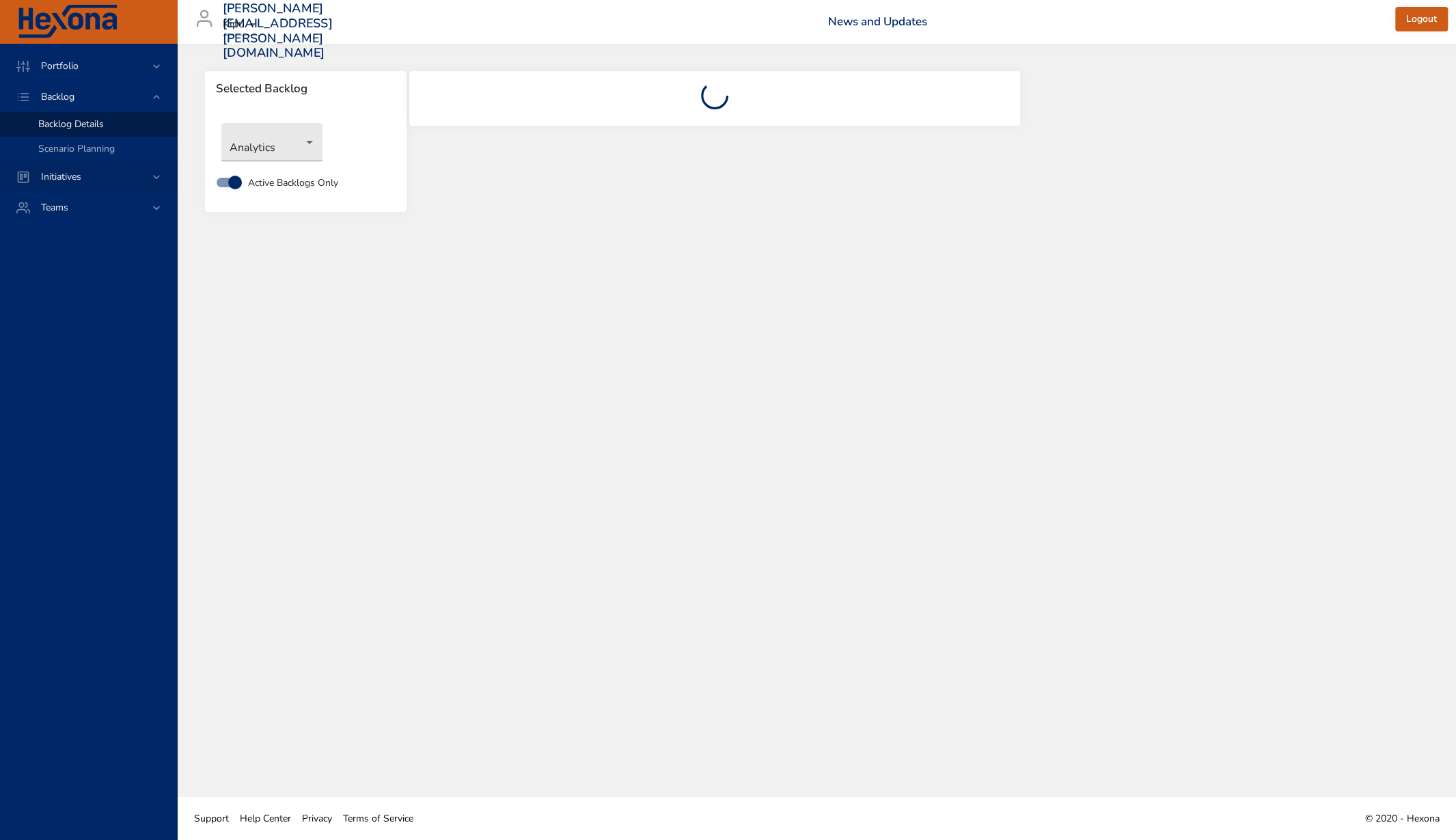
click at [84, 177] on span "Initiatives" at bounding box center [60, 177] width 62 height 13
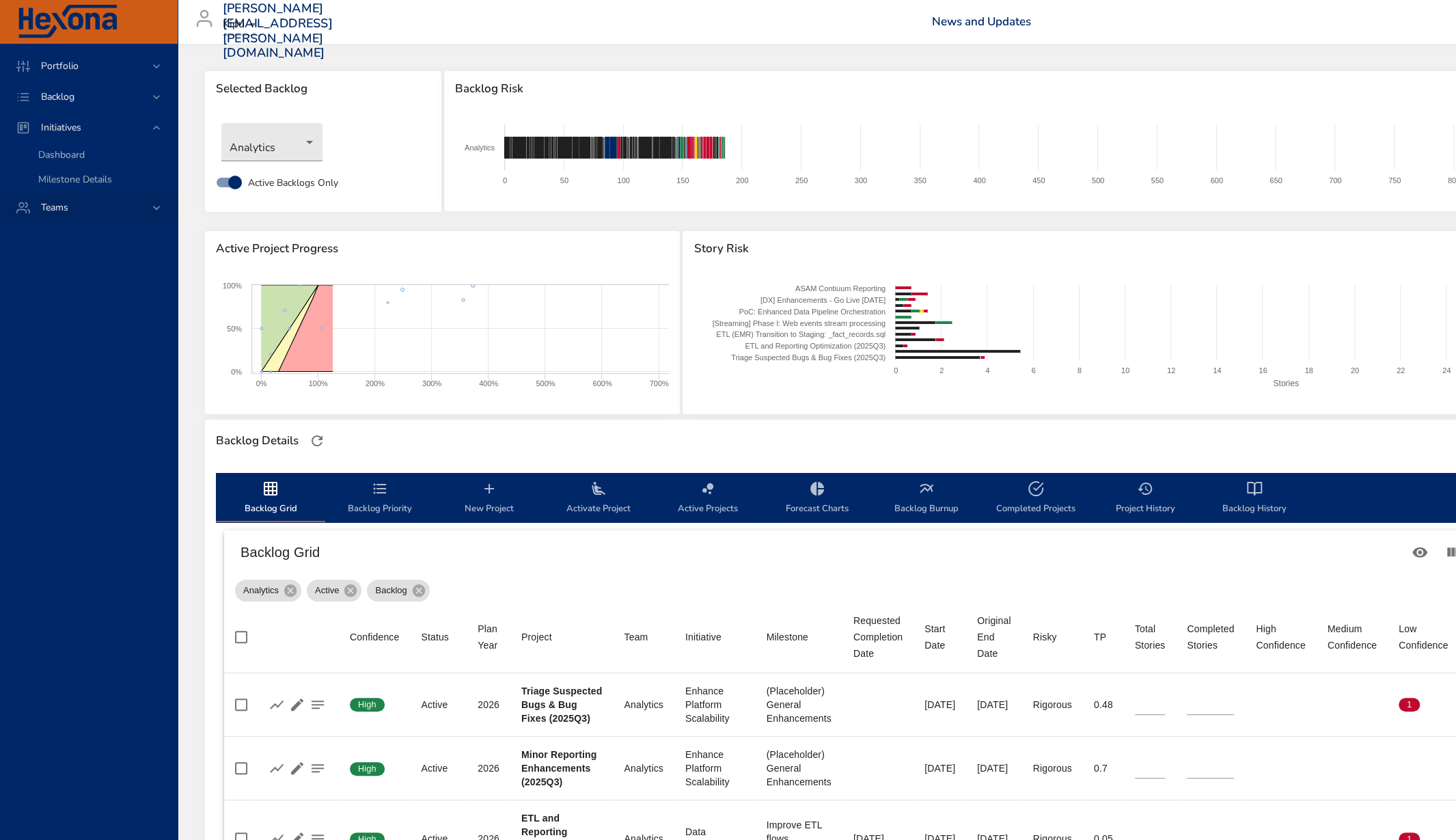
click at [81, 204] on div "Teams" at bounding box center [89, 207] width 120 height 14
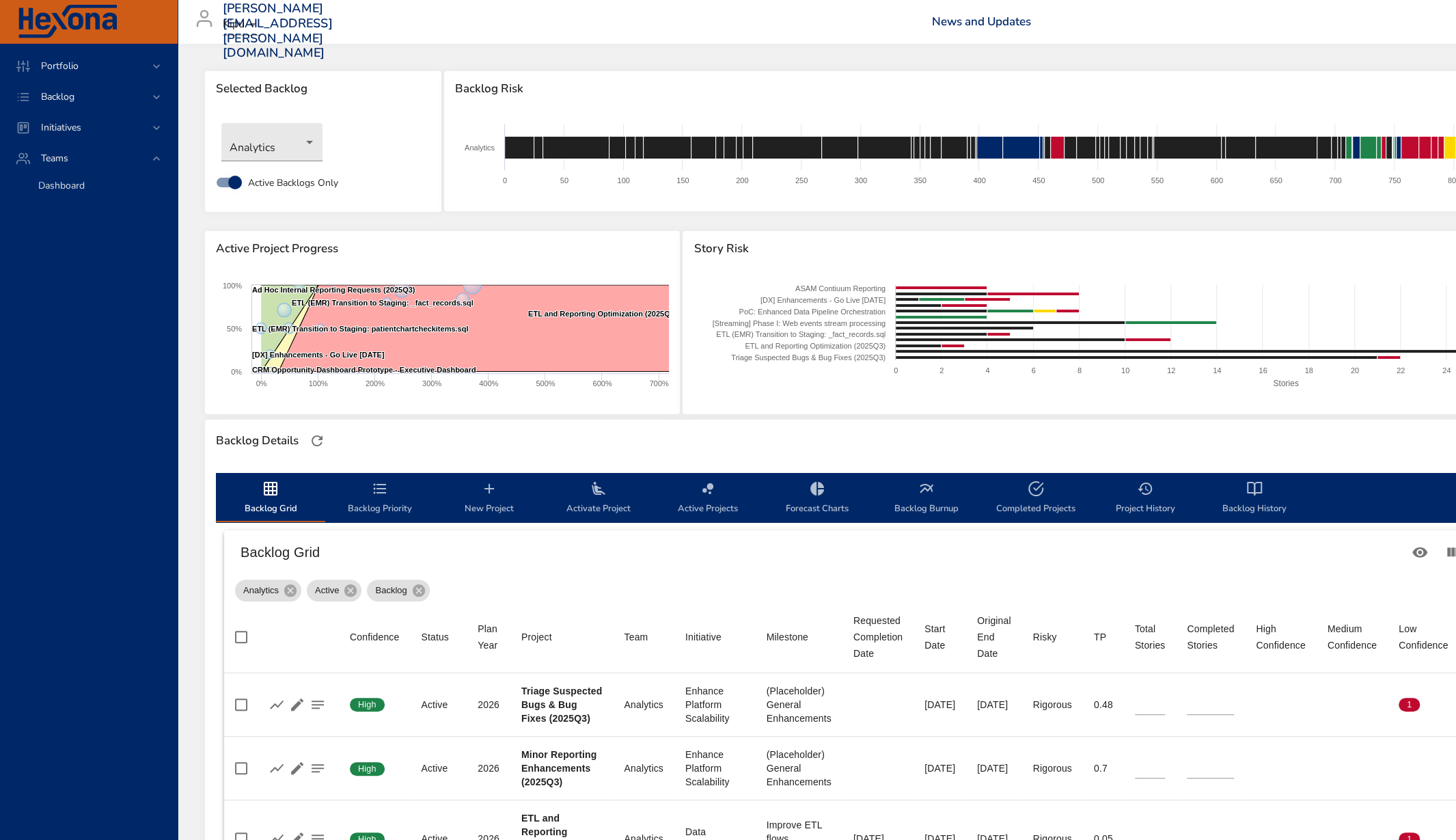
click at [77, 185] on span "Dashboard" at bounding box center [61, 186] width 46 height 13
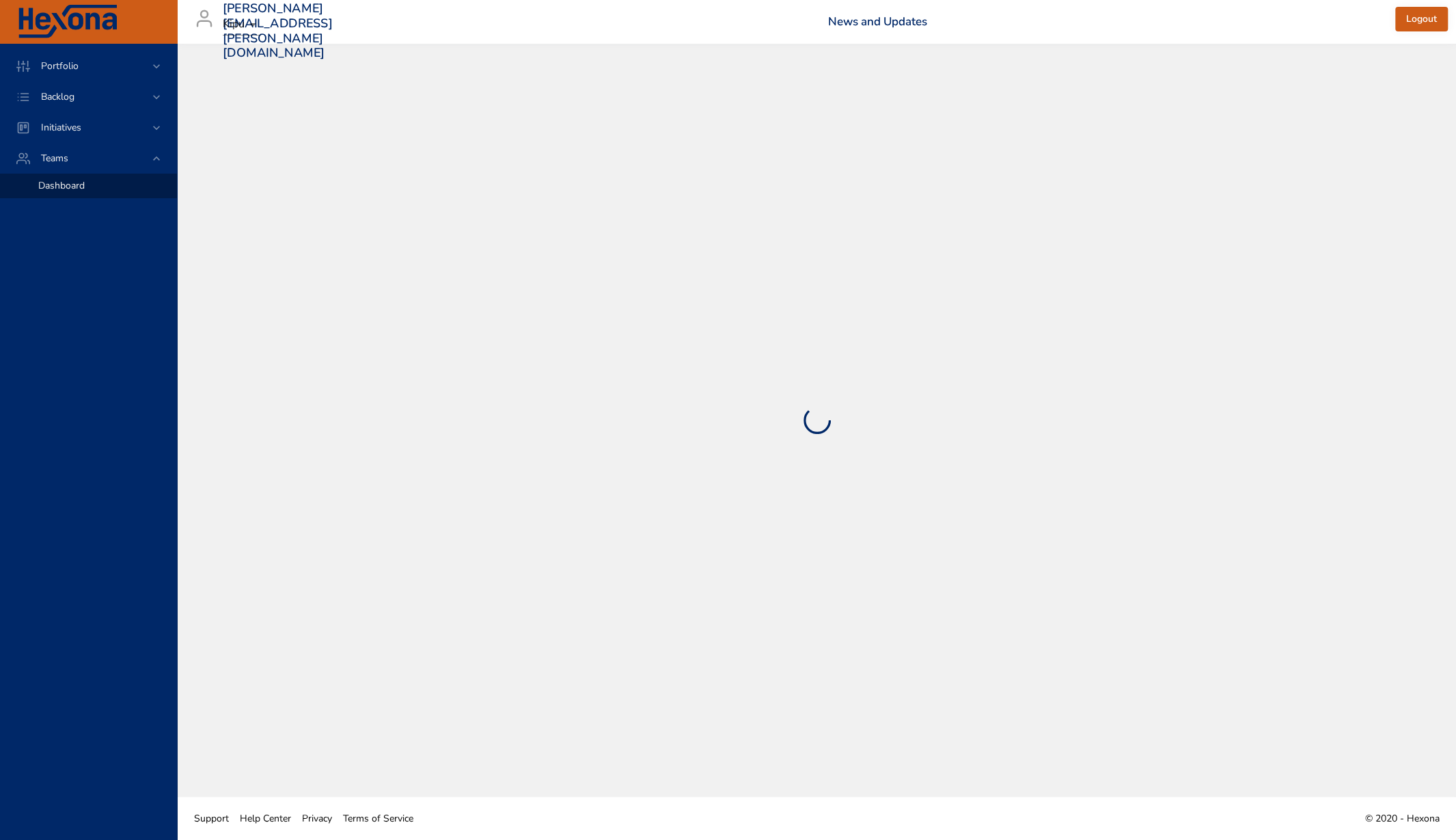
select select "***"
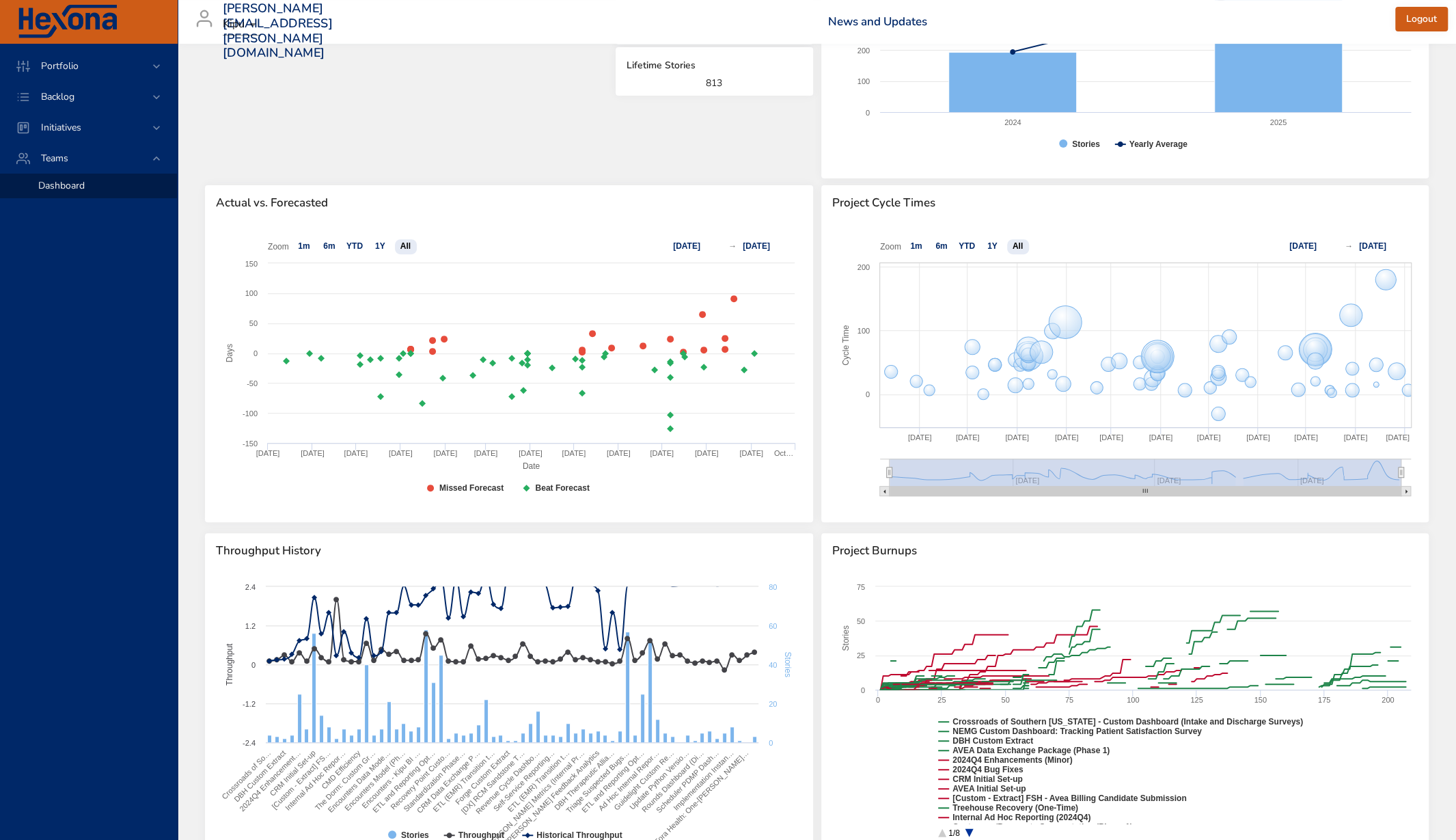
scroll to position [453, 0]
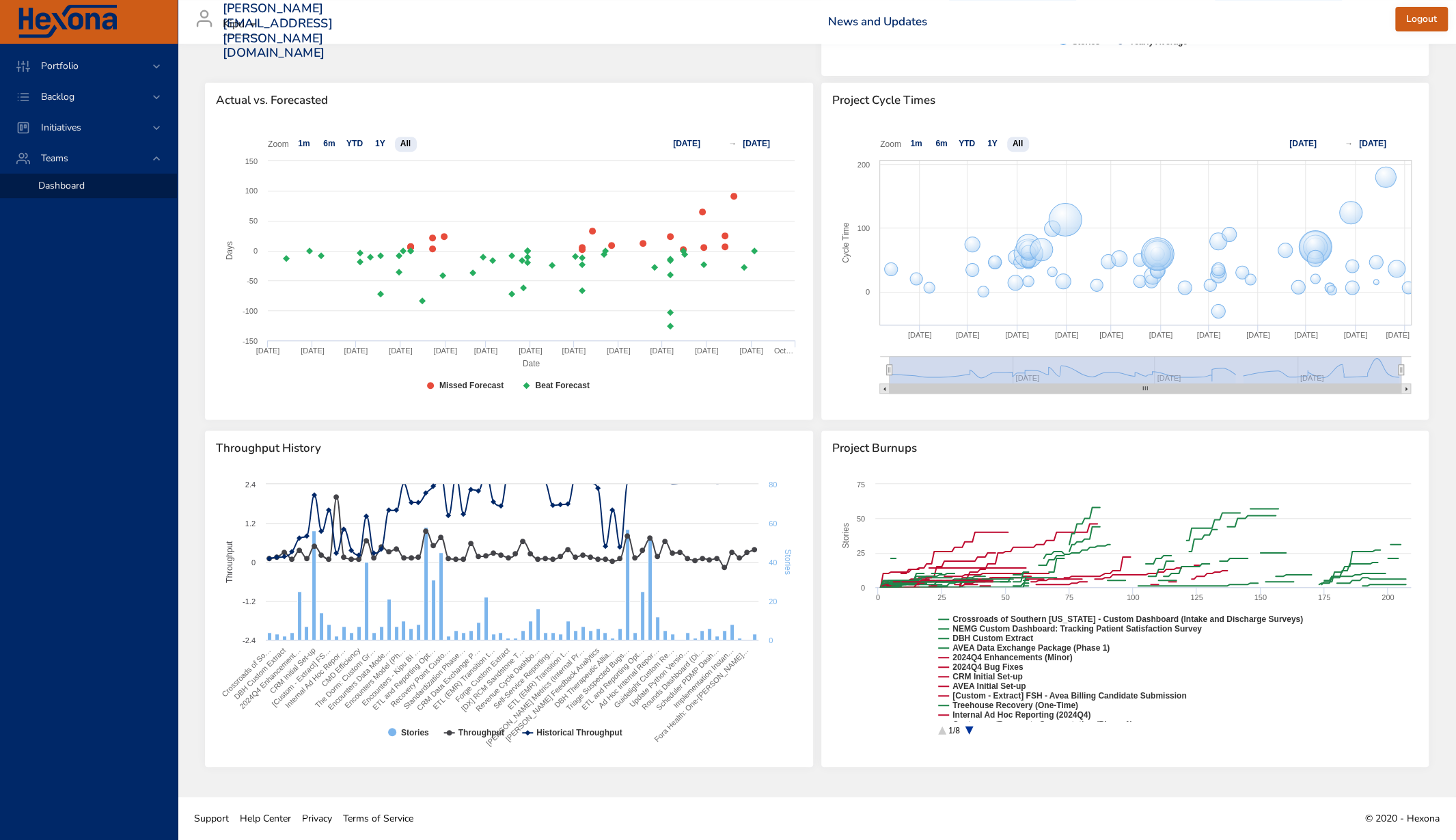
click at [966, 728] on circle at bounding box center [968, 730] width 21 height 21
click at [67, 63] on span "Portfolio" at bounding box center [60, 66] width 60 height 13
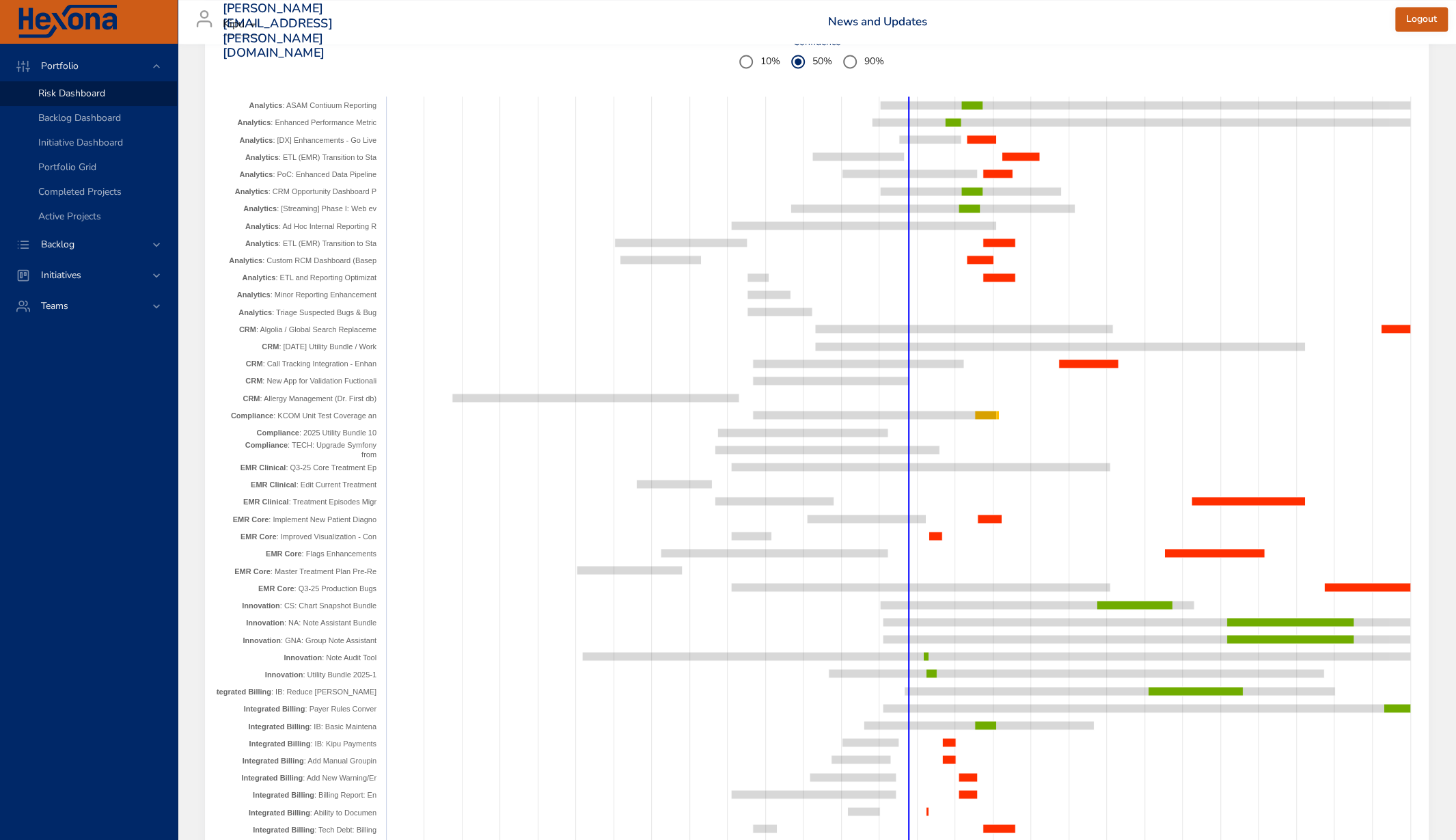
scroll to position [1650, 0]
